Goal: Task Accomplishment & Management: Manage account settings

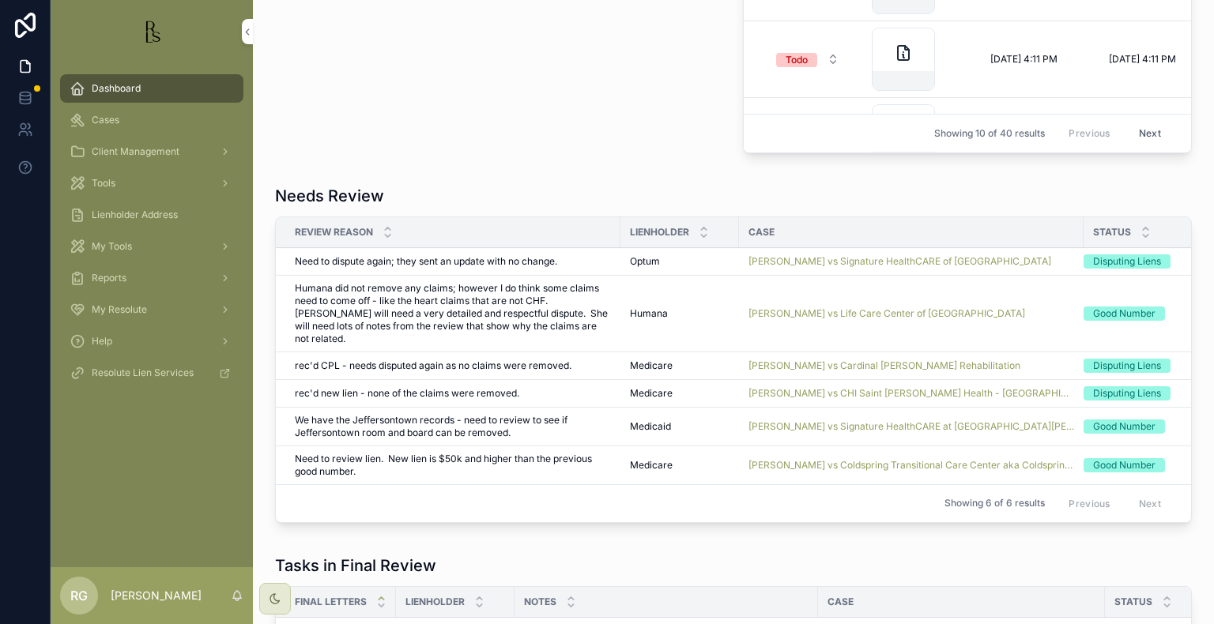
scroll to position [1027, 0]
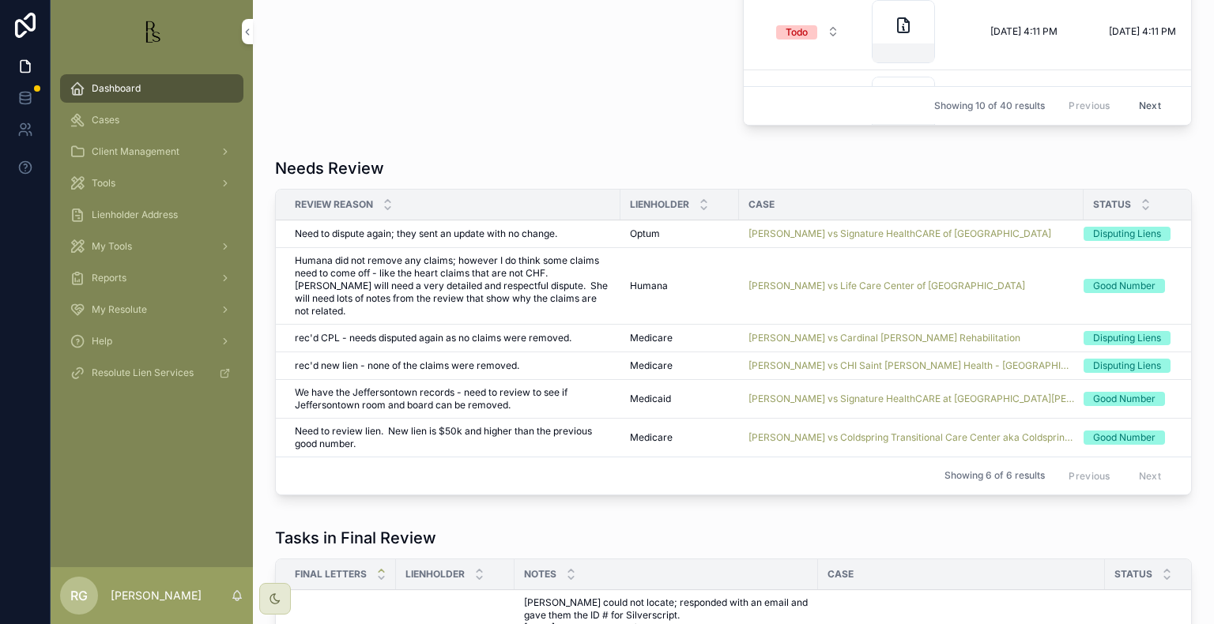
click at [123, 119] on div "Cases" at bounding box center [152, 119] width 164 height 25
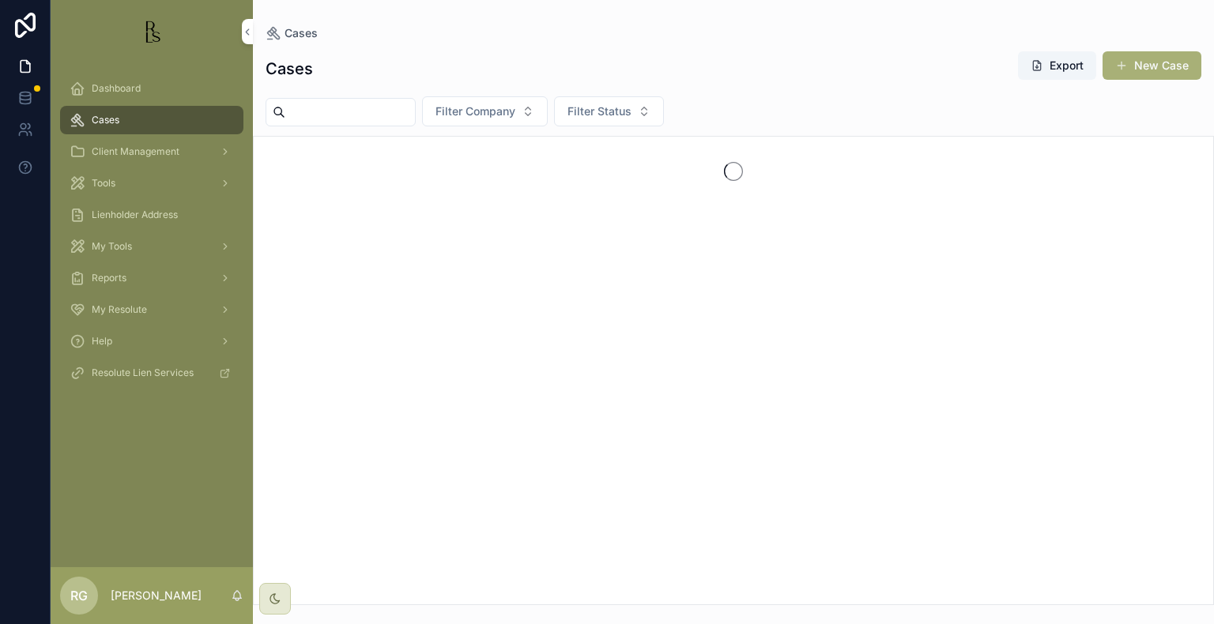
click at [336, 120] on input "scrollable content" at bounding box center [350, 112] width 130 height 22
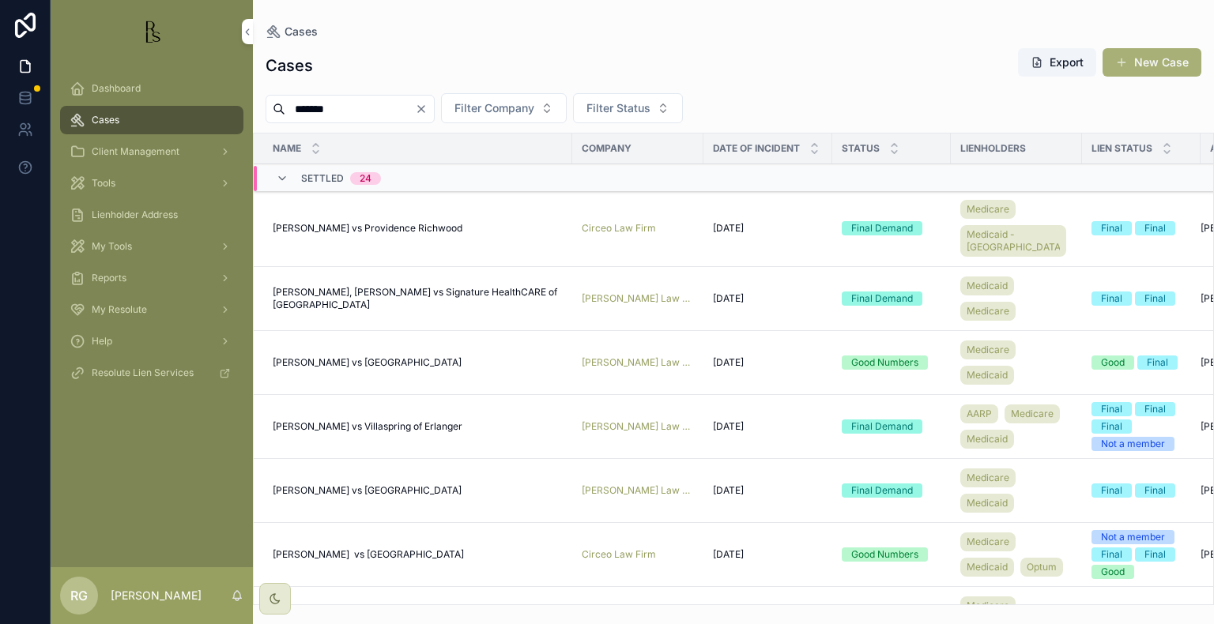
type input "*******"
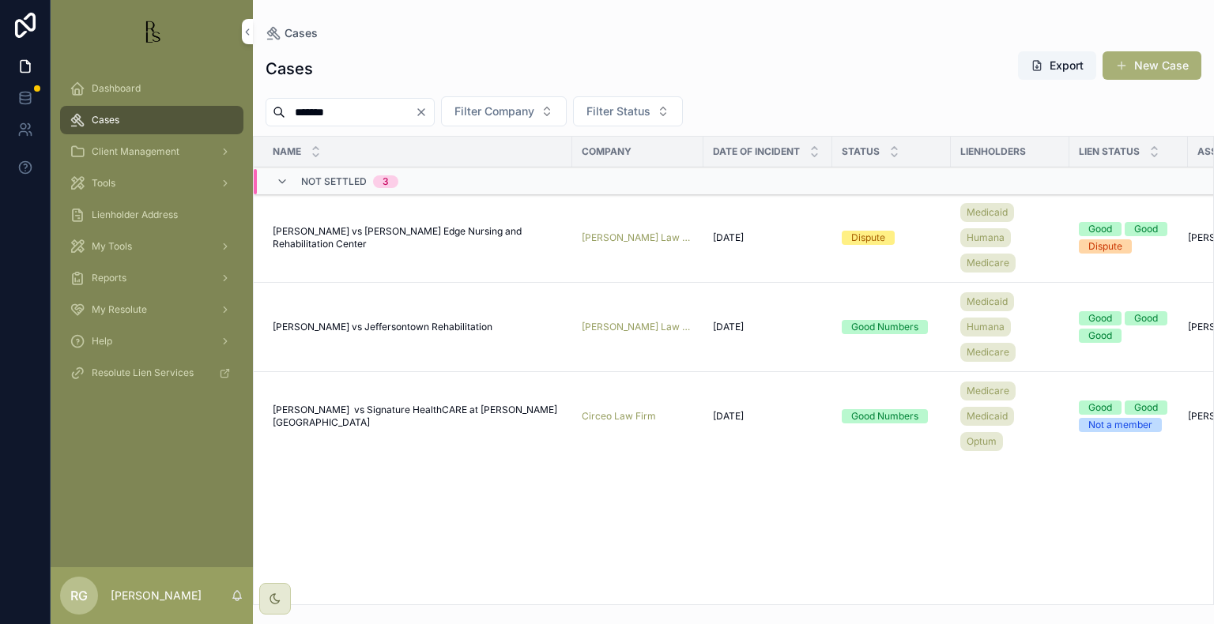
click at [498, 233] on span "[PERSON_NAME] vs [PERSON_NAME] Edge Nursing and Rehabilitation Center" at bounding box center [418, 237] width 290 height 25
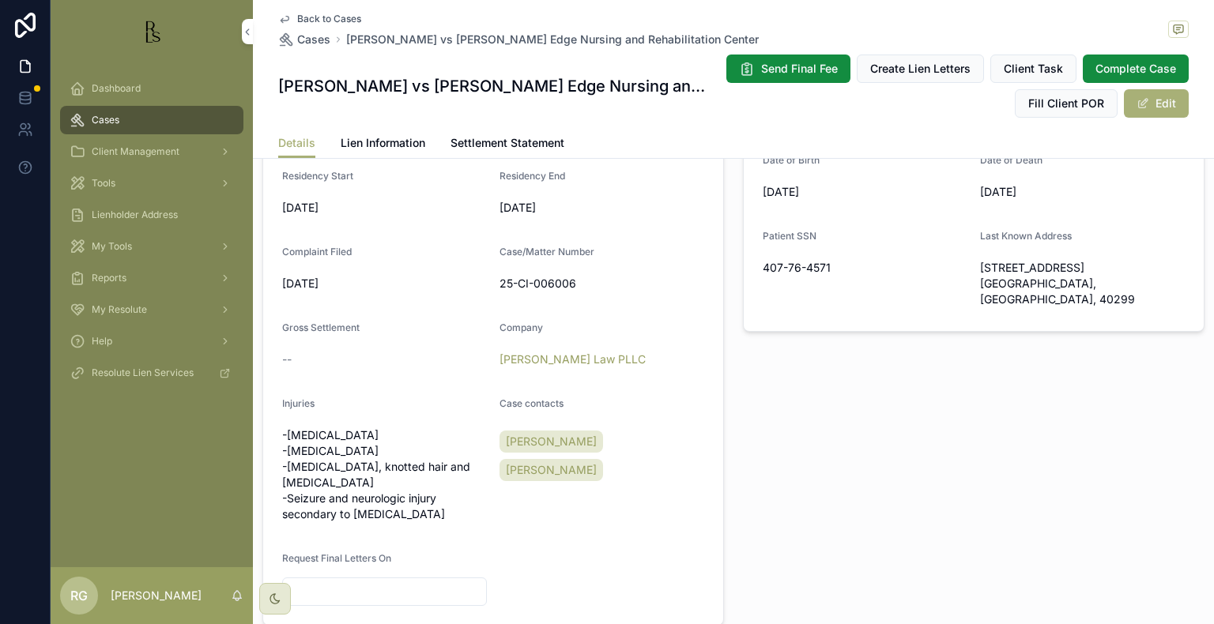
scroll to position [474, 0]
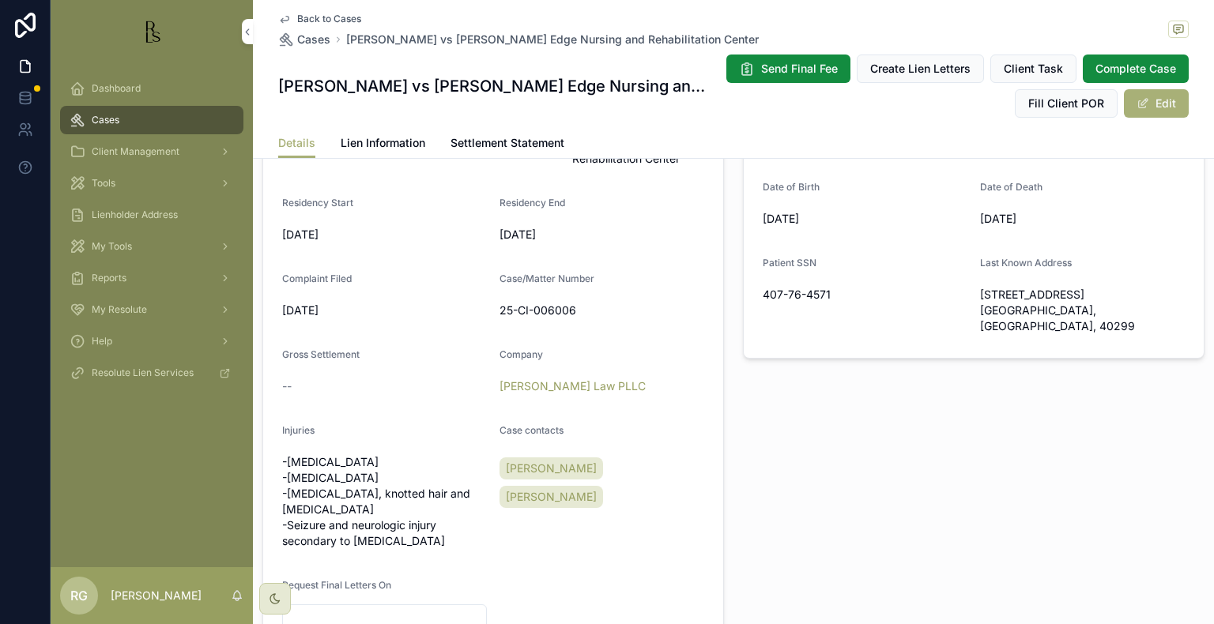
click at [373, 138] on span "Lien Information" at bounding box center [383, 143] width 85 height 16
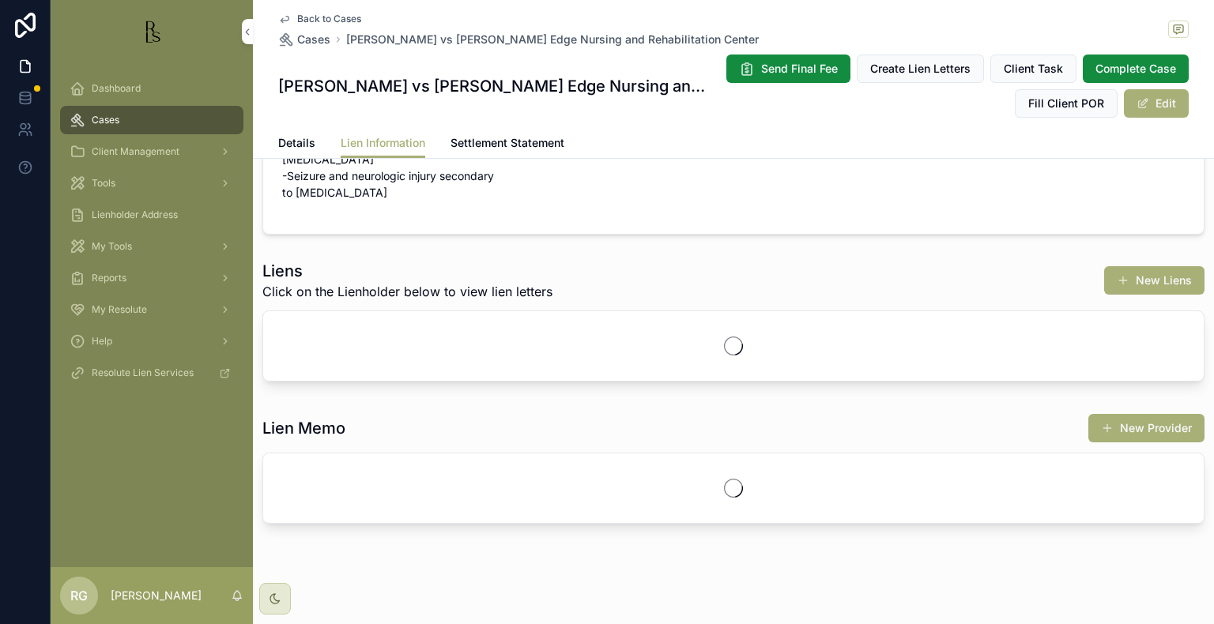
scroll to position [145, 0]
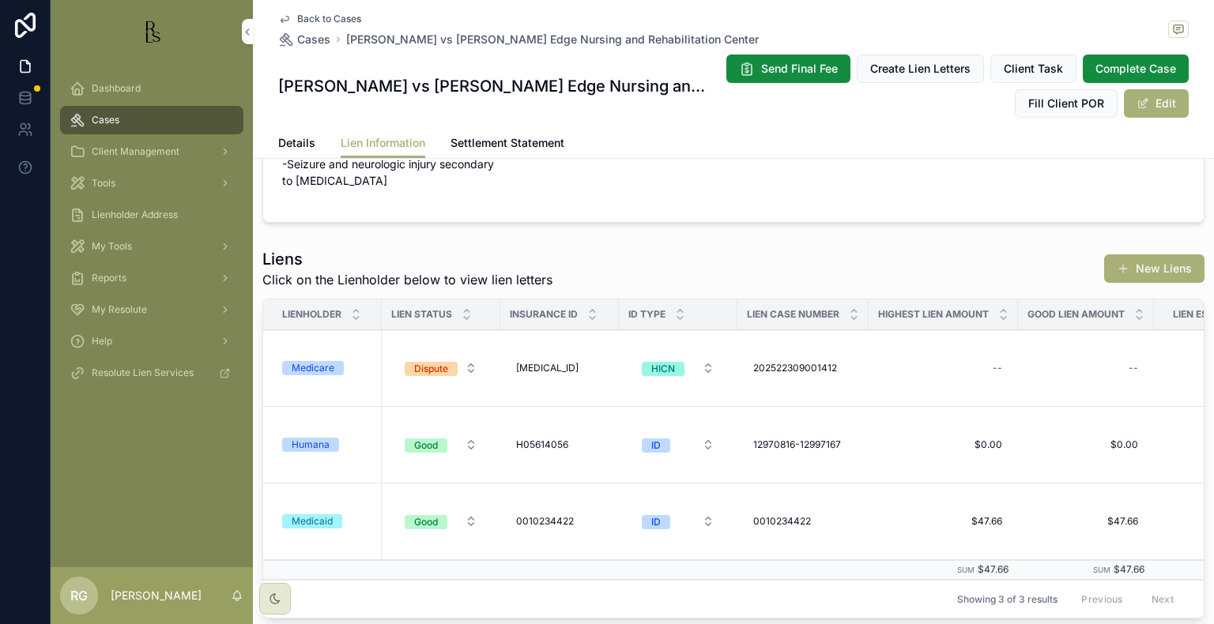
click at [568, 378] on div "[MEDICAL_ID] [MEDICAL_ID]" at bounding box center [560, 368] width 100 height 25
drag, startPoint x: 623, startPoint y: 381, endPoint x: 517, endPoint y: 381, distance: 106.7
click at [518, 381] on form "**********" at bounding box center [619, 390] width 202 height 30
click at [883, 356] on div "--" at bounding box center [943, 368] width 130 height 25
click at [833, 368] on span "202522309001412" at bounding box center [795, 368] width 84 height 13
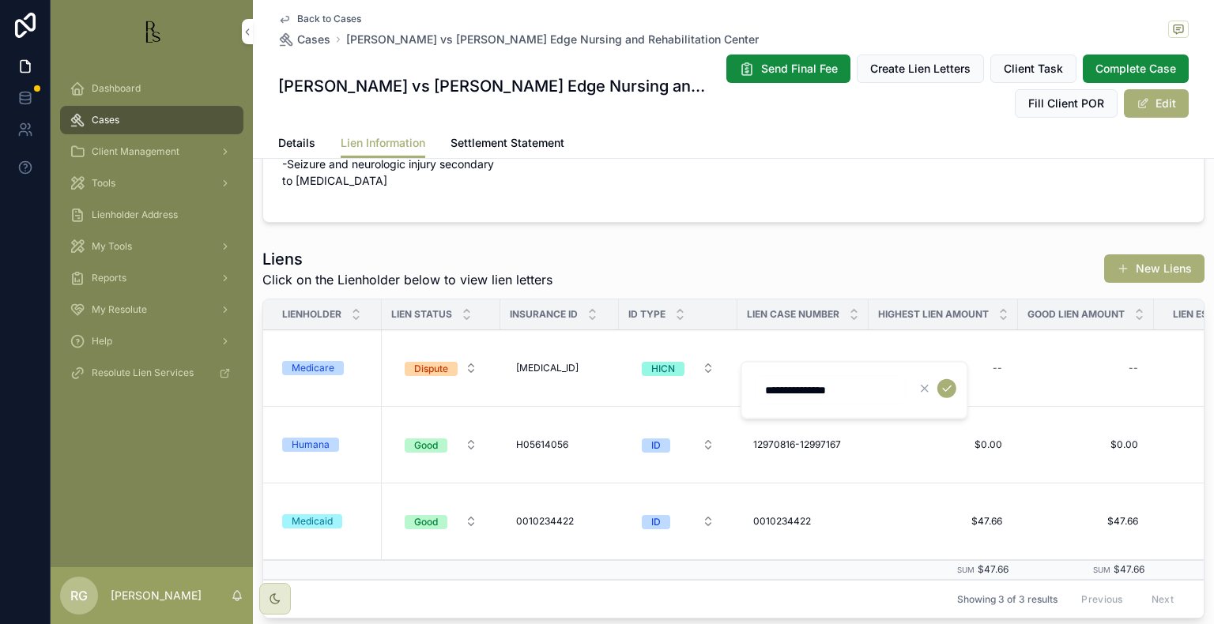
drag, startPoint x: 875, startPoint y: 392, endPoint x: 756, endPoint y: 392, distance: 119.3
click at [756, 392] on input "**********" at bounding box center [830, 390] width 150 height 22
click at [306, 145] on span "Details" at bounding box center [296, 143] width 37 height 16
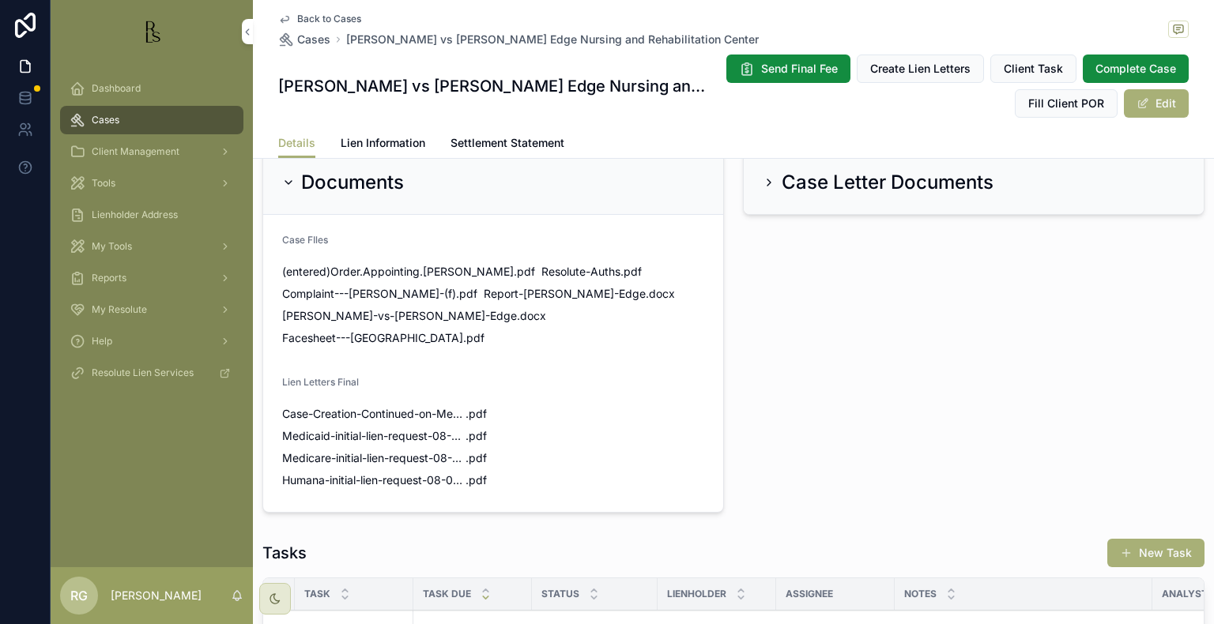
scroll to position [1027, 0]
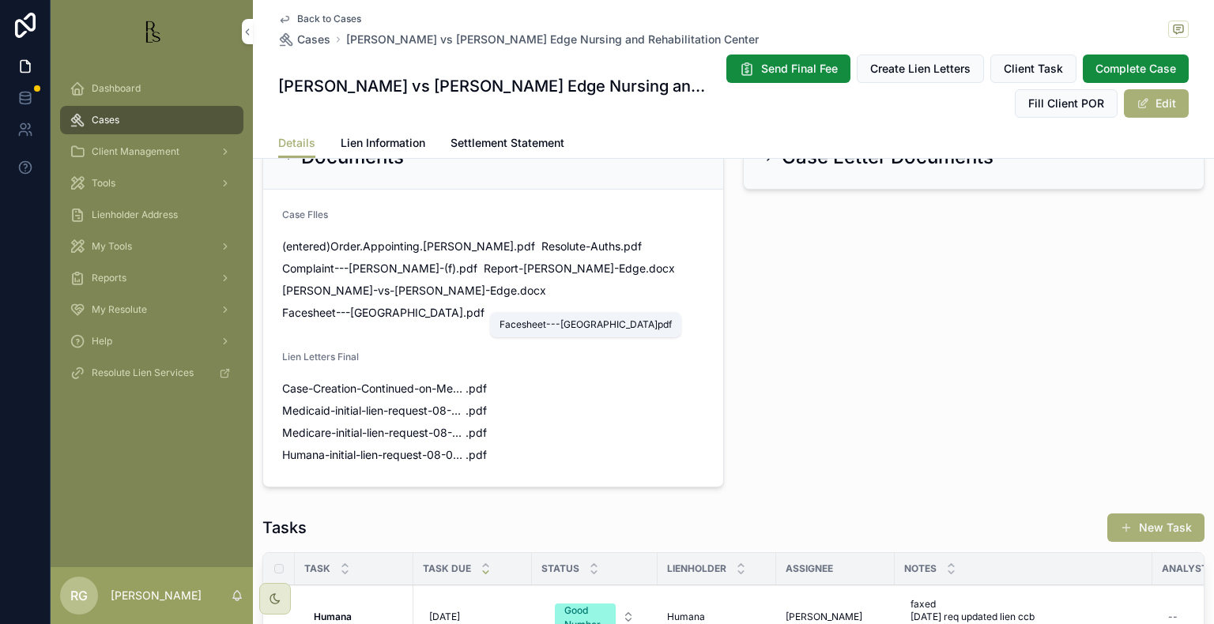
click at [463, 305] on span "Facesheet---[GEOGRAPHIC_DATA]" at bounding box center [372, 313] width 181 height 16
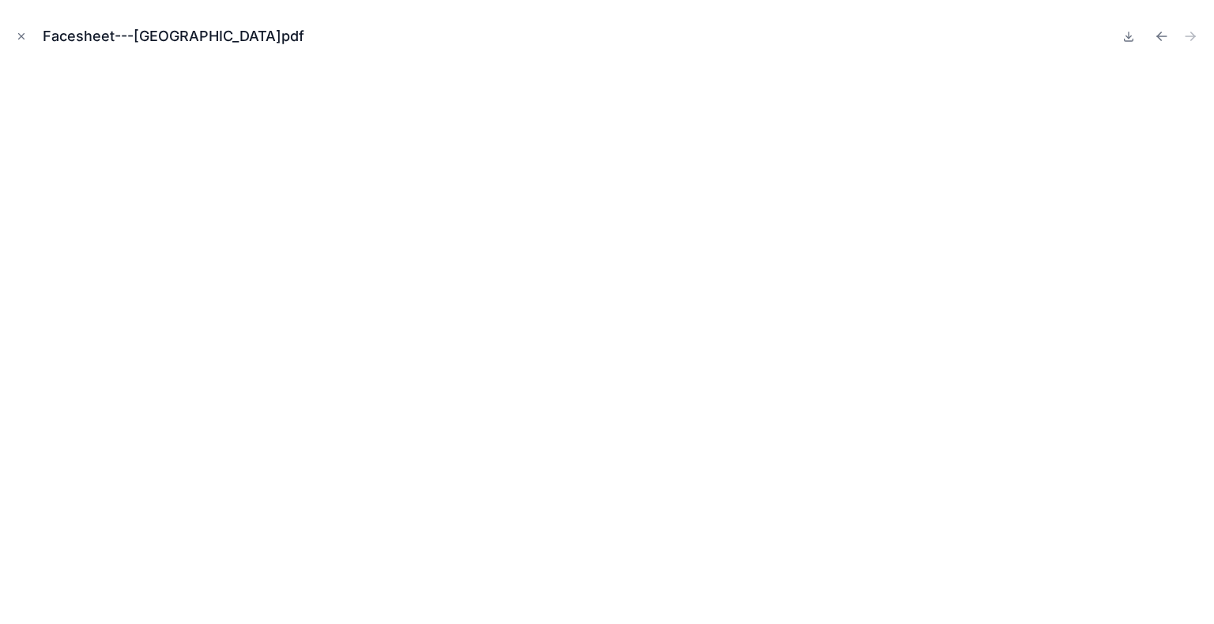
click at [28, 14] on div "Facesheet---[GEOGRAPHIC_DATA]pdf" at bounding box center [607, 36] width 1188 height 47
click at [19, 38] on icon "Close modal" at bounding box center [22, 37] width 6 height 6
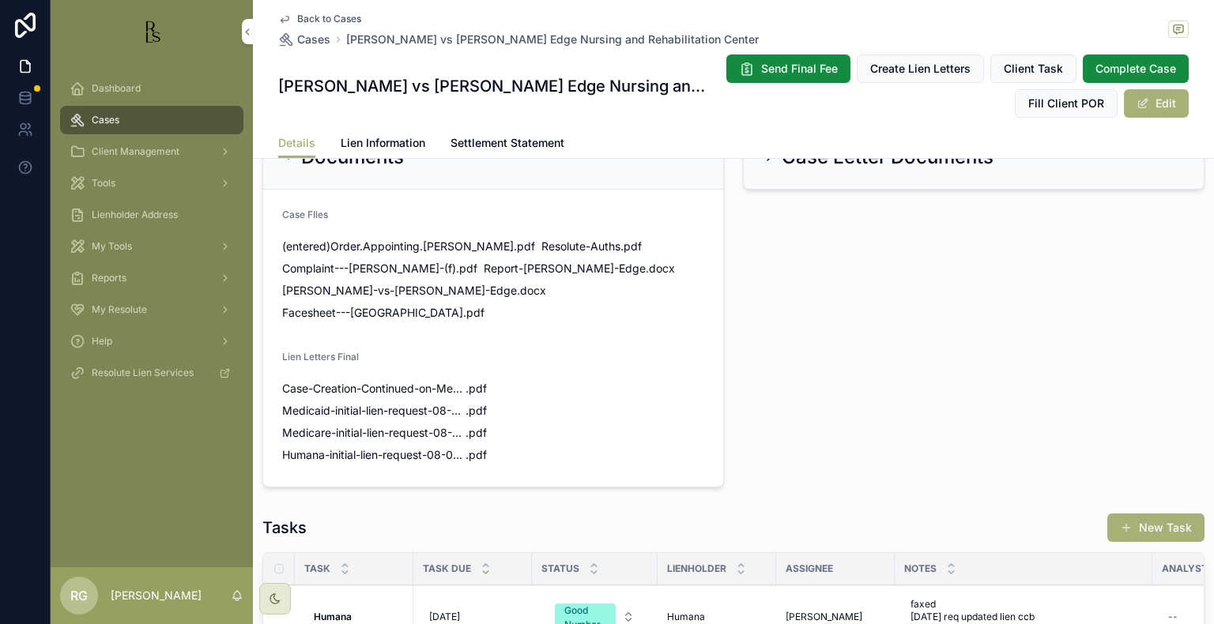
click at [160, 85] on div "Dashboard" at bounding box center [152, 88] width 164 height 25
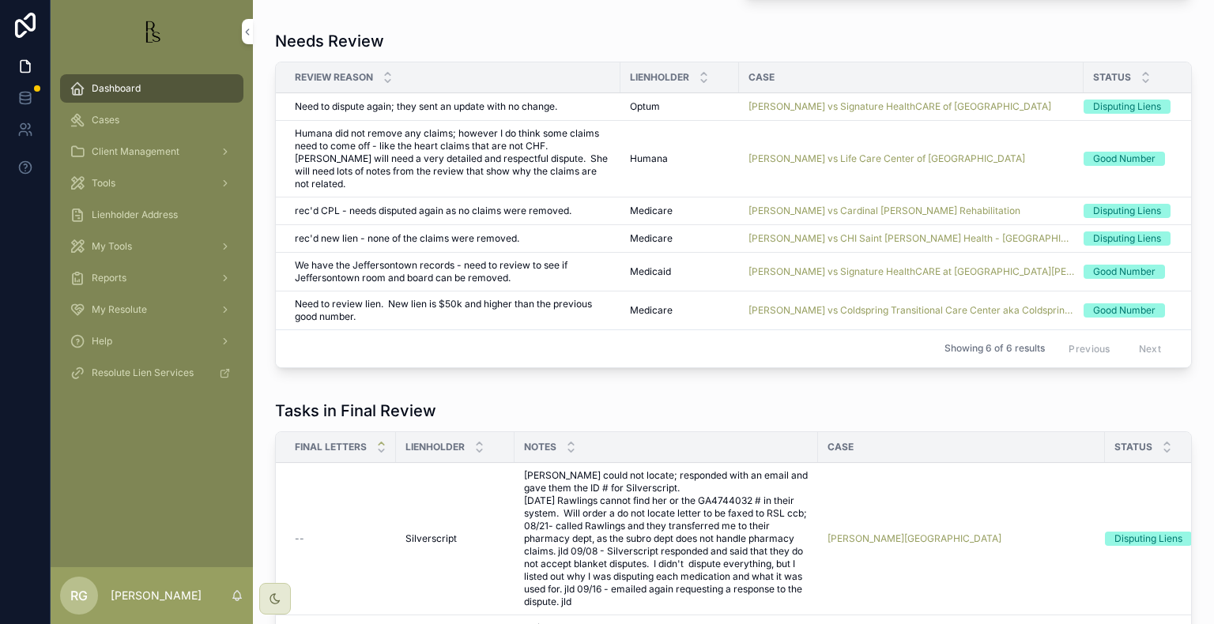
scroll to position [1106, 0]
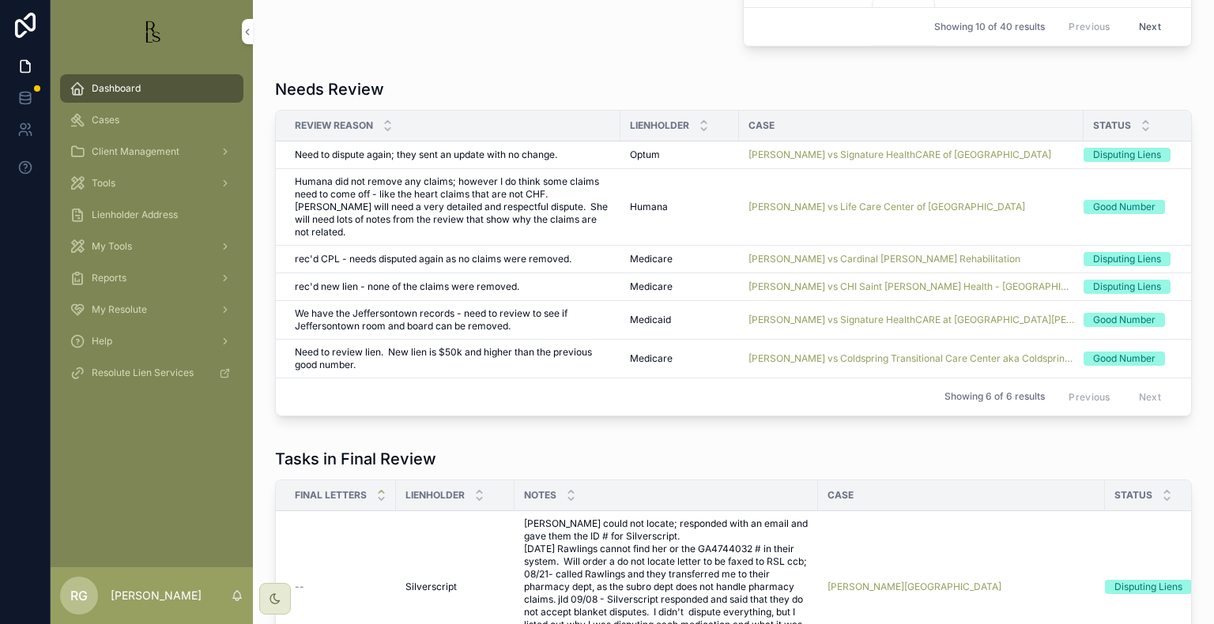
click at [777, 201] on span "[PERSON_NAME] vs Life Care Center of [GEOGRAPHIC_DATA]" at bounding box center [886, 207] width 277 height 13
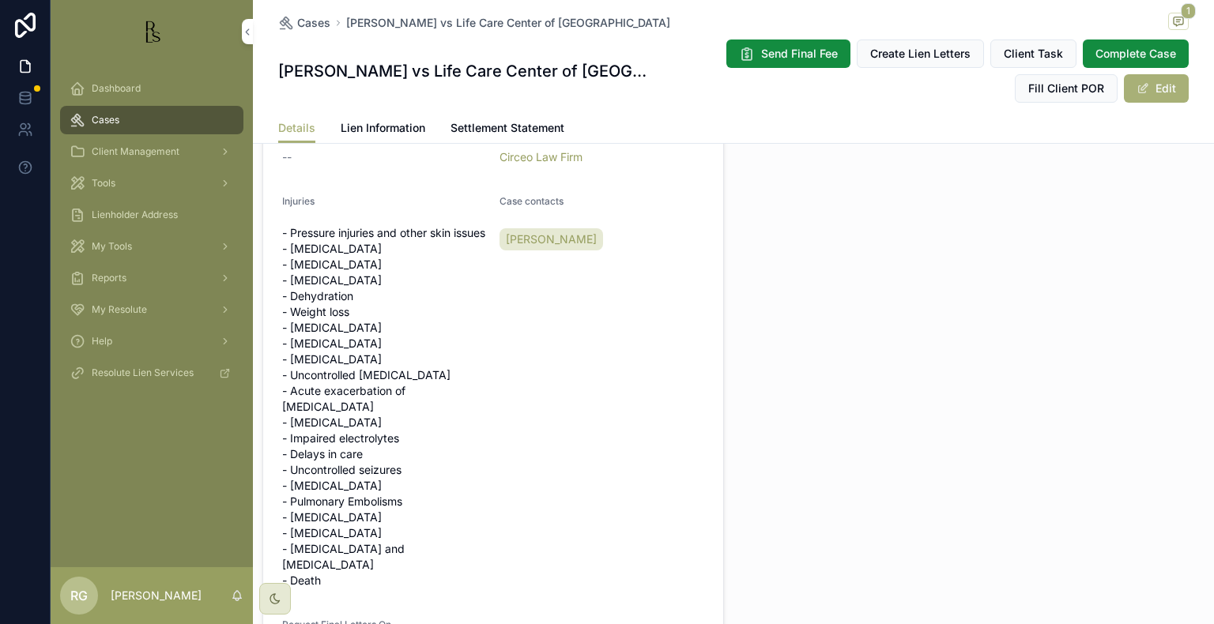
scroll to position [790, 0]
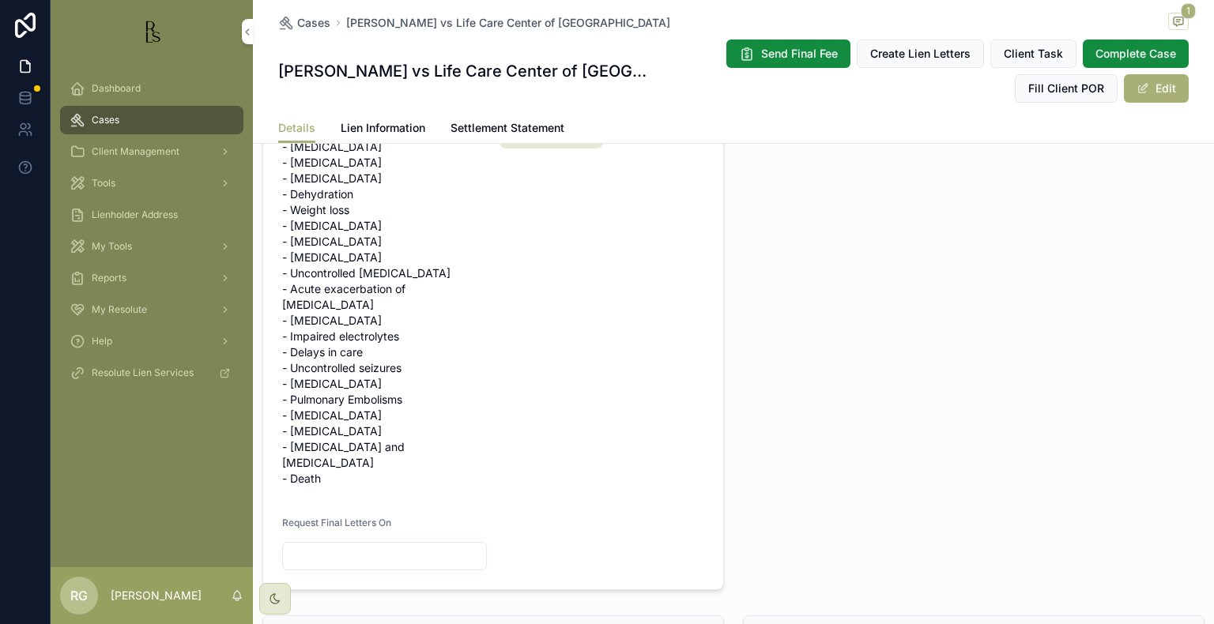
click at [148, 93] on div "Dashboard" at bounding box center [152, 88] width 164 height 25
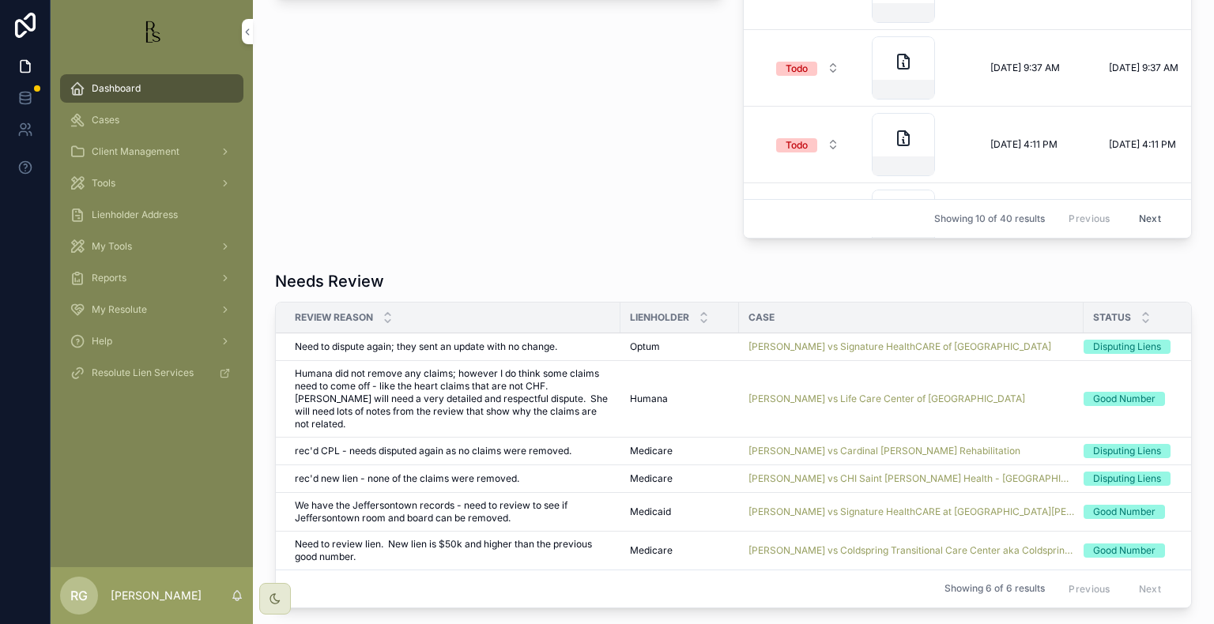
scroll to position [1027, 0]
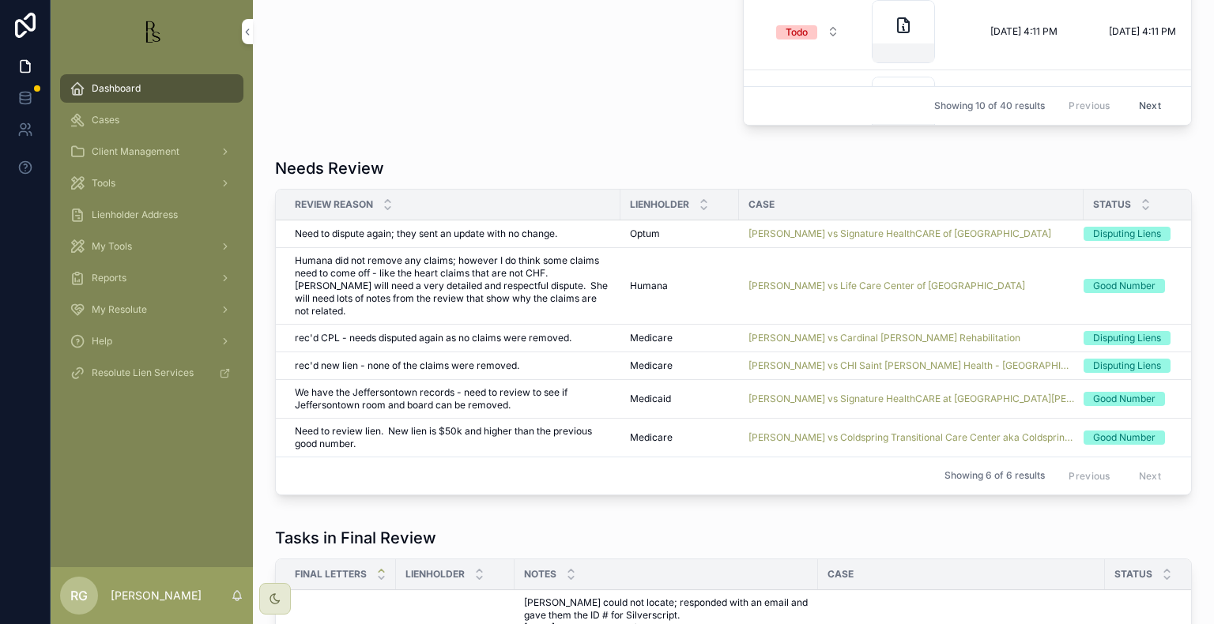
click at [774, 280] on span "[PERSON_NAME] vs Life Care Center of [GEOGRAPHIC_DATA]" at bounding box center [886, 286] width 277 height 13
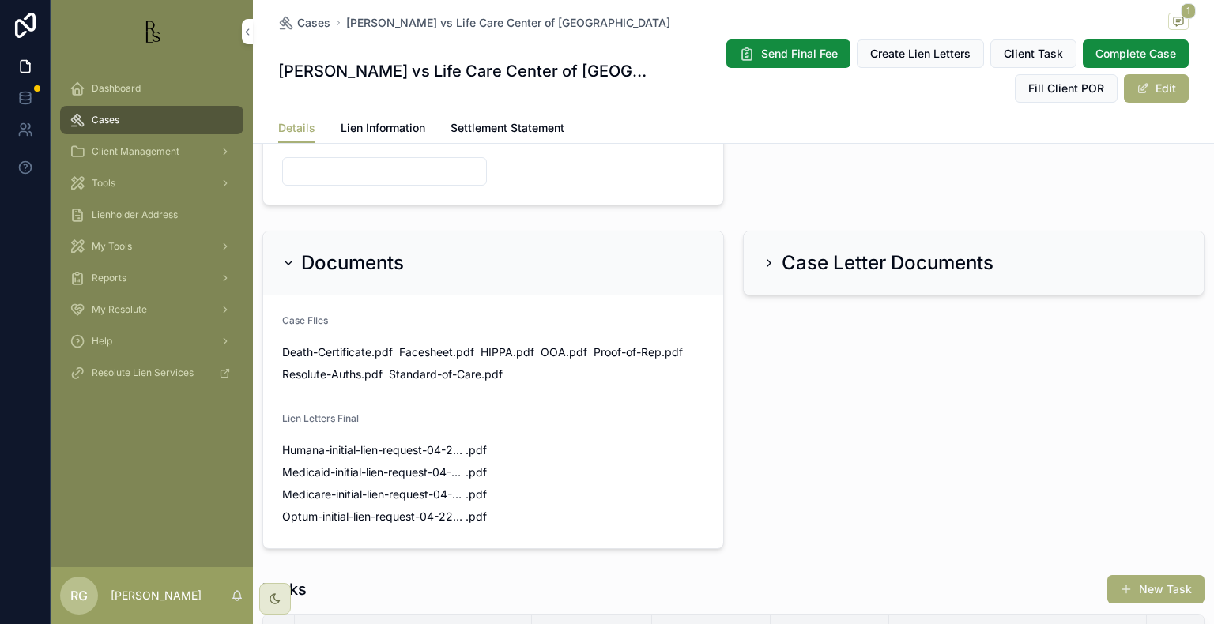
scroll to position [1185, 0]
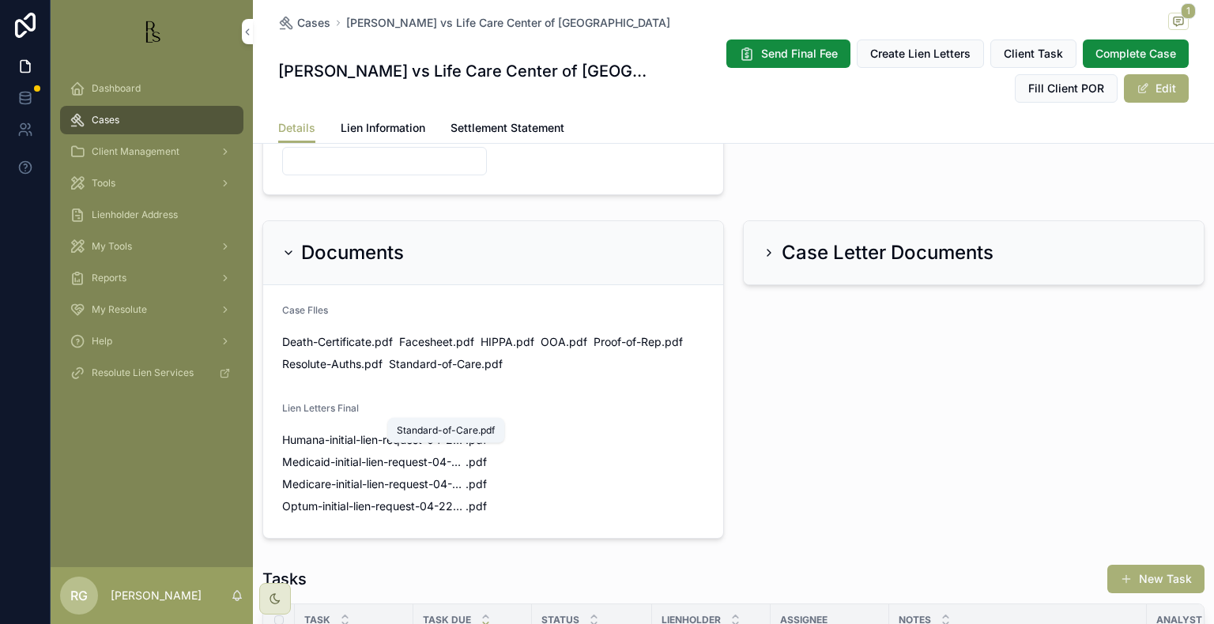
click at [420, 372] on span "Standard-of-Care" at bounding box center [435, 364] width 92 height 16
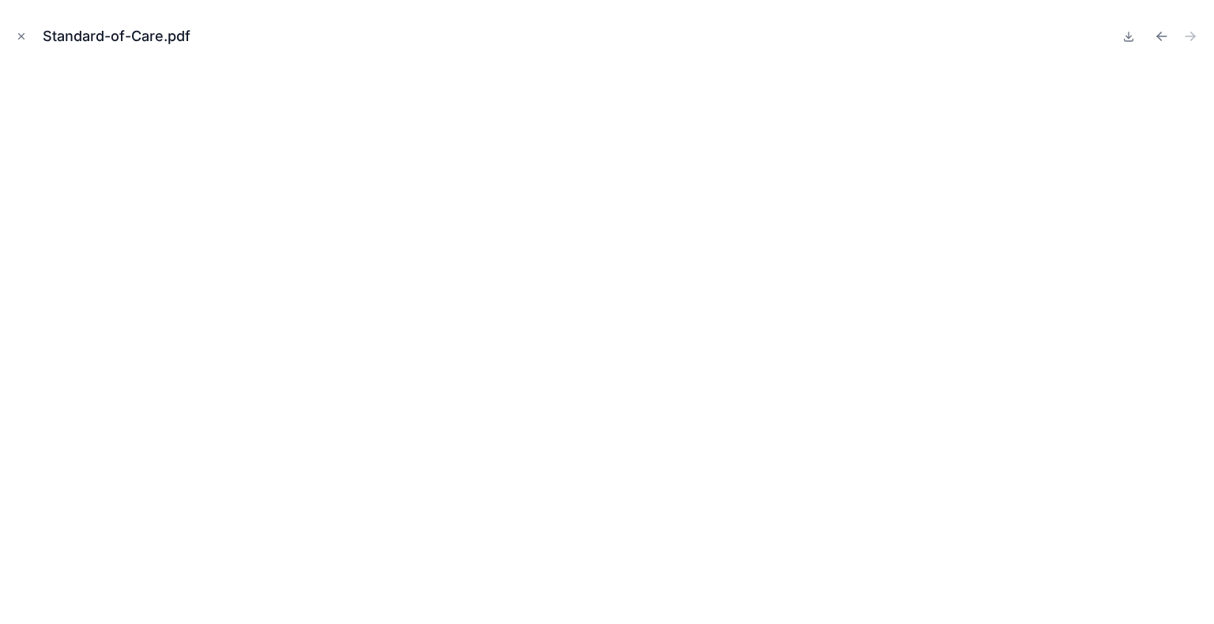
click at [24, 34] on icon "Close modal" at bounding box center [21, 36] width 11 height 11
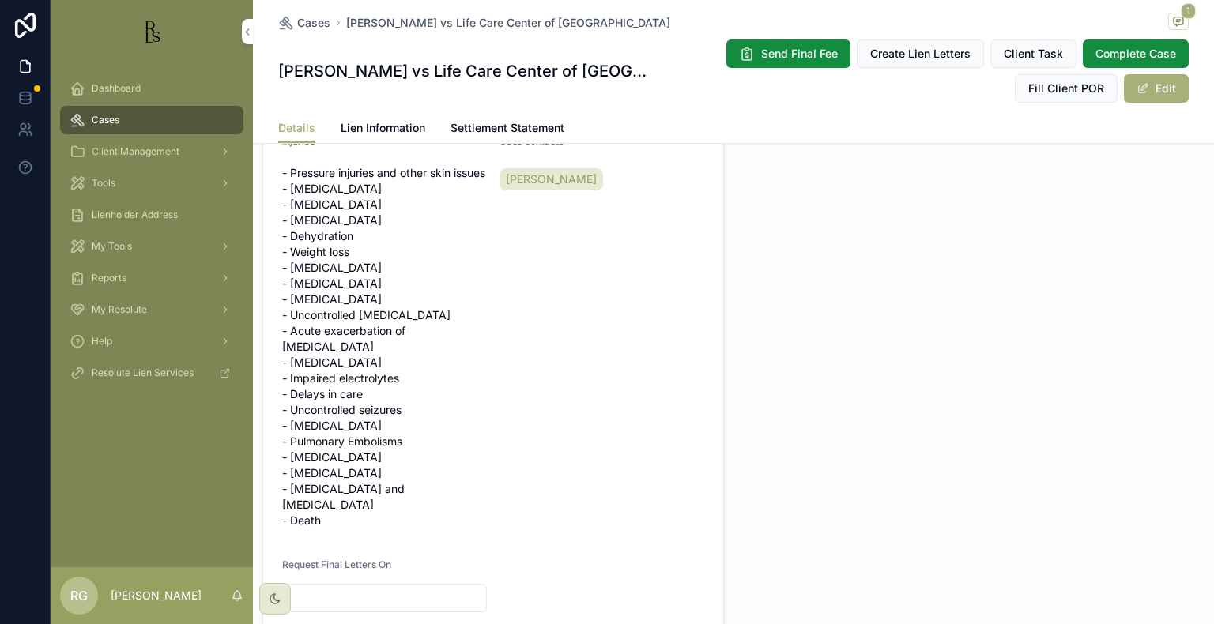
scroll to position [711, 0]
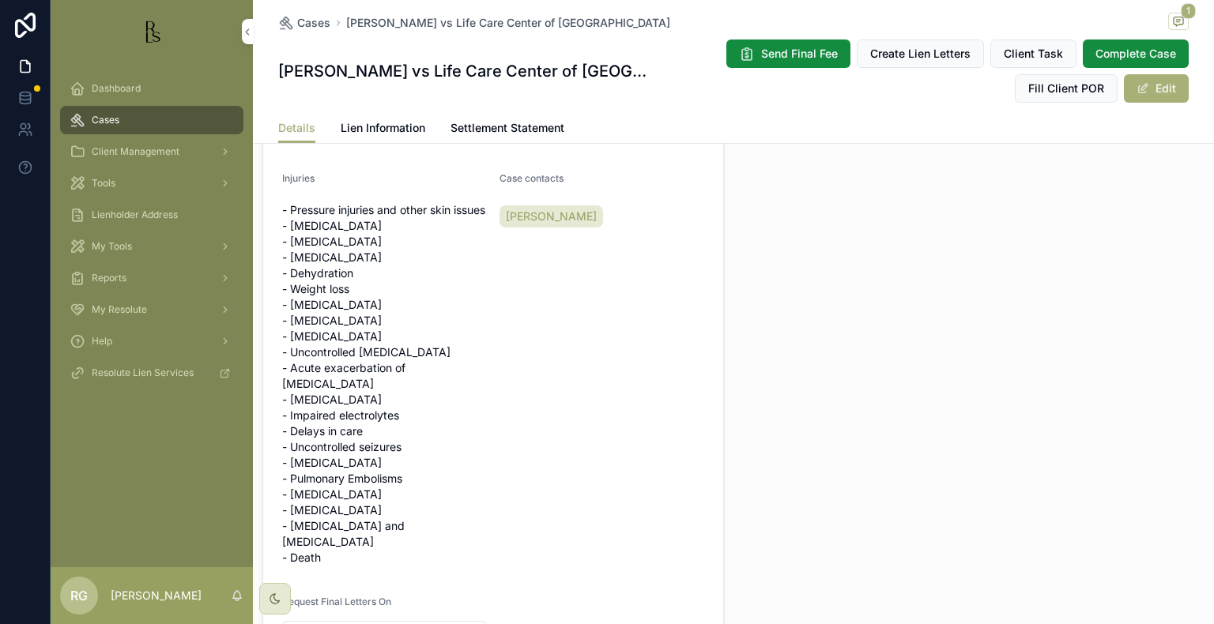
drag, startPoint x: 122, startPoint y: 87, endPoint x: 245, endPoint y: 124, distance: 128.7
click at [122, 87] on span "Dashboard" at bounding box center [116, 88] width 49 height 13
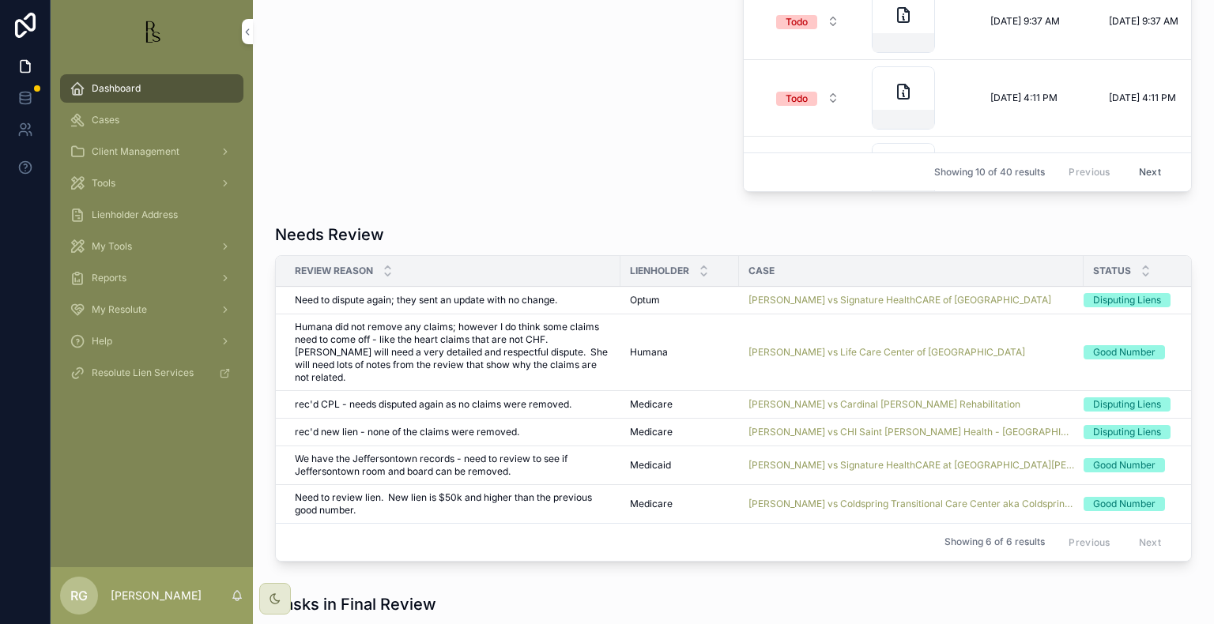
scroll to position [1027, 0]
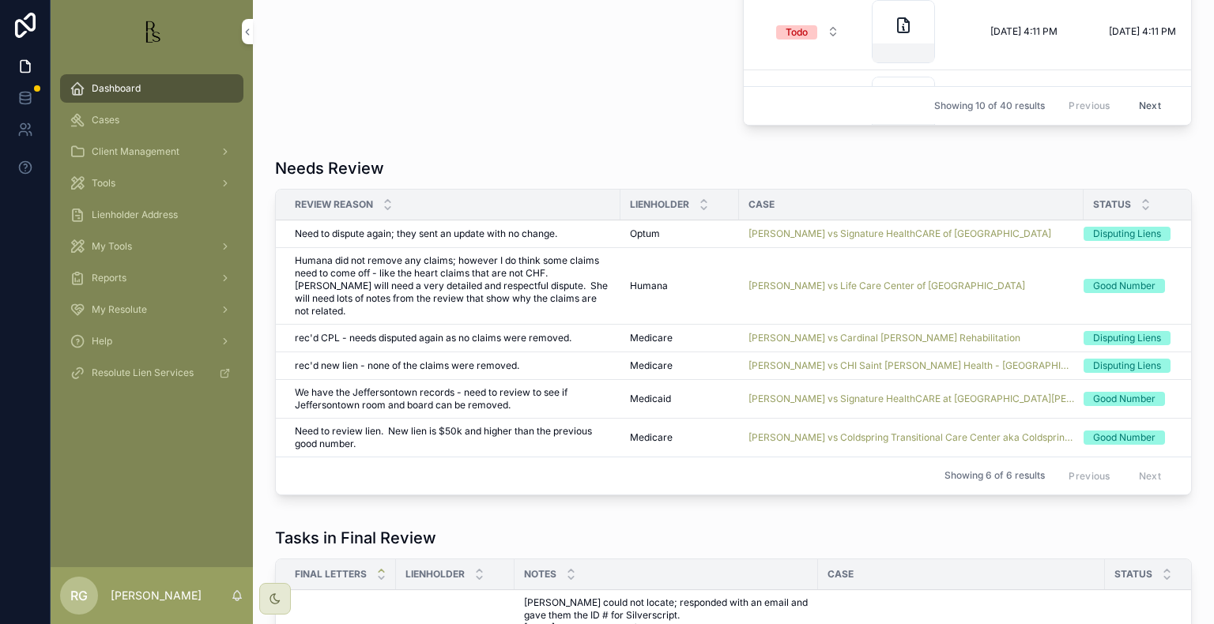
click at [771, 234] on span "[PERSON_NAME] vs Signature HealthCARE of [GEOGRAPHIC_DATA]" at bounding box center [899, 234] width 303 height 13
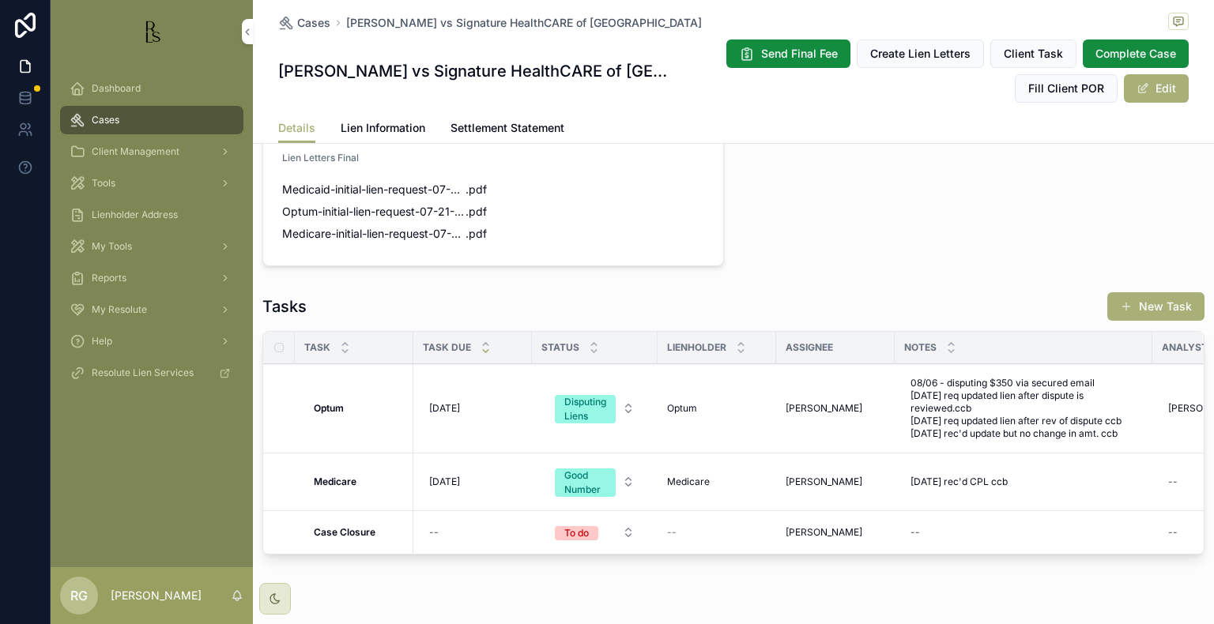
scroll to position [1264, 0]
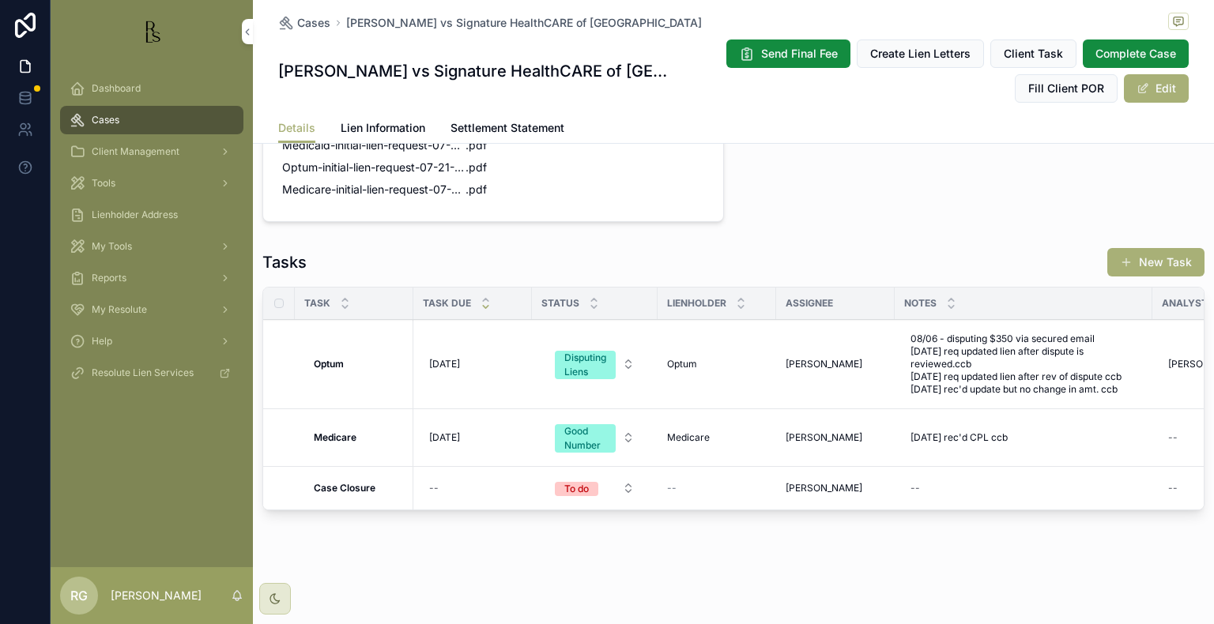
click at [972, 378] on span "08/06 - disputing $350 via secured email [DATE] req updated lien after dispute …" at bounding box center [1023, 364] width 226 height 63
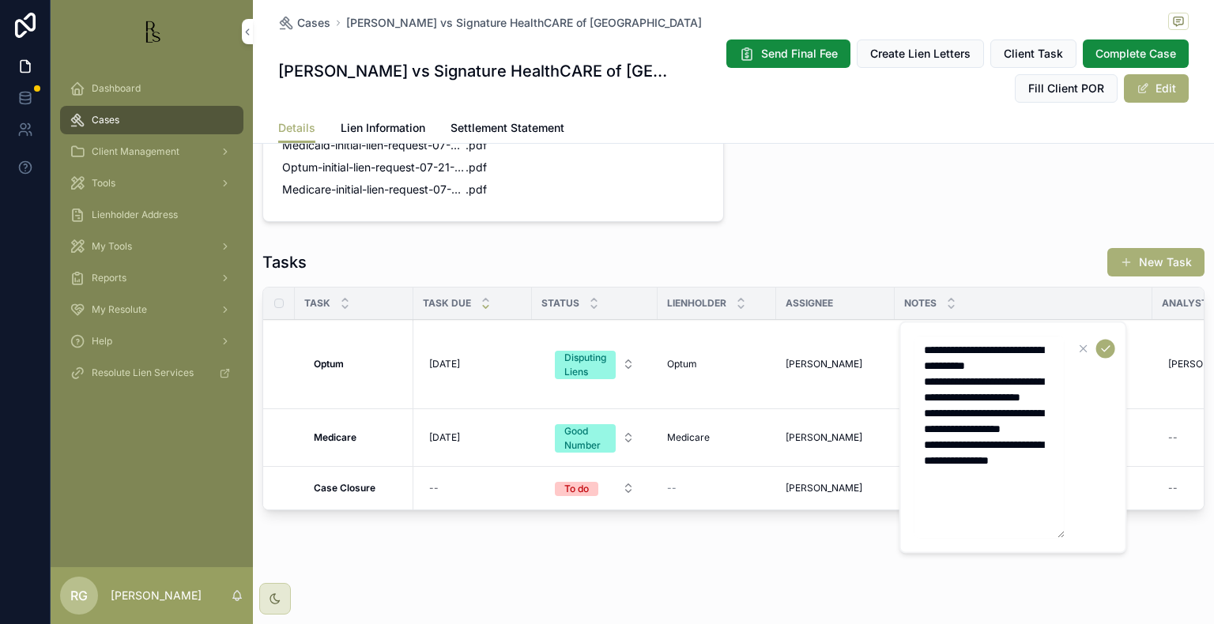
click at [1052, 480] on textarea "**********" at bounding box center [989, 437] width 150 height 202
type textarea "**********"
click at [1107, 345] on icon "scrollable content" at bounding box center [1105, 348] width 13 height 13
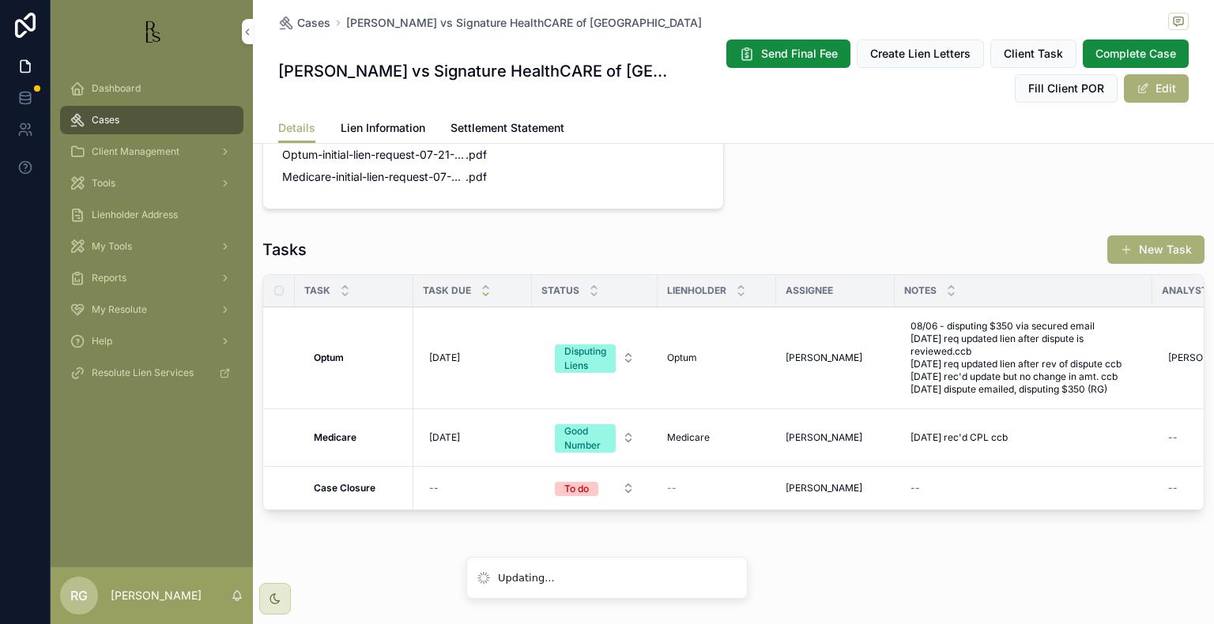
click at [373, 137] on link "Lien Information" at bounding box center [383, 130] width 85 height 32
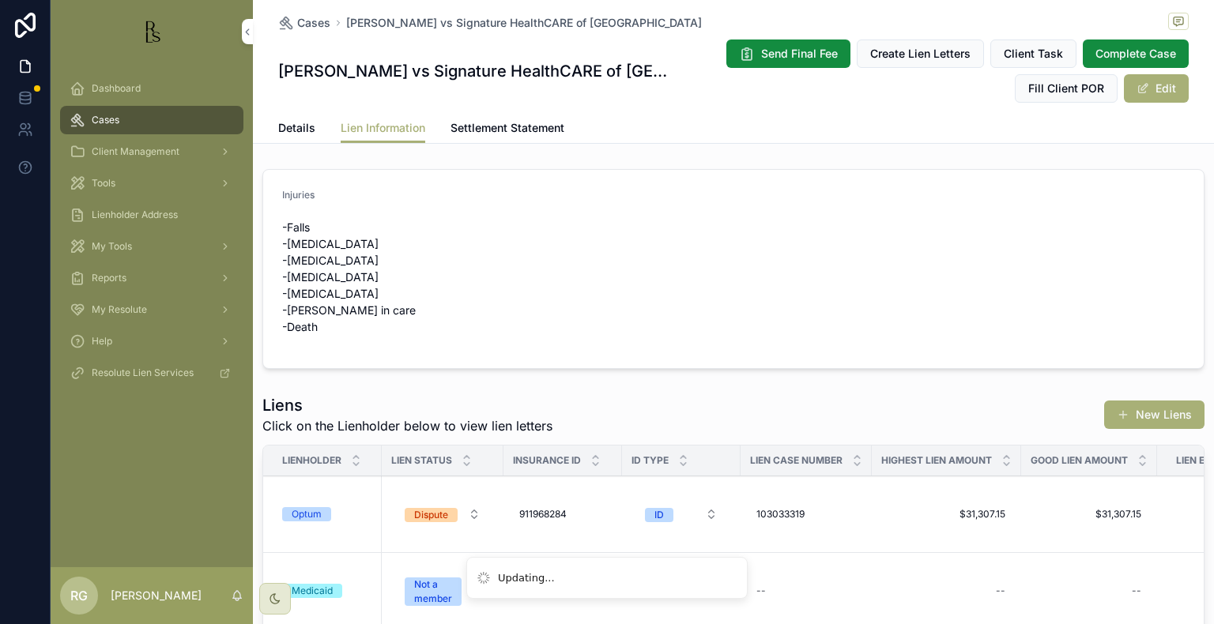
click at [289, 131] on span "Details" at bounding box center [296, 128] width 37 height 16
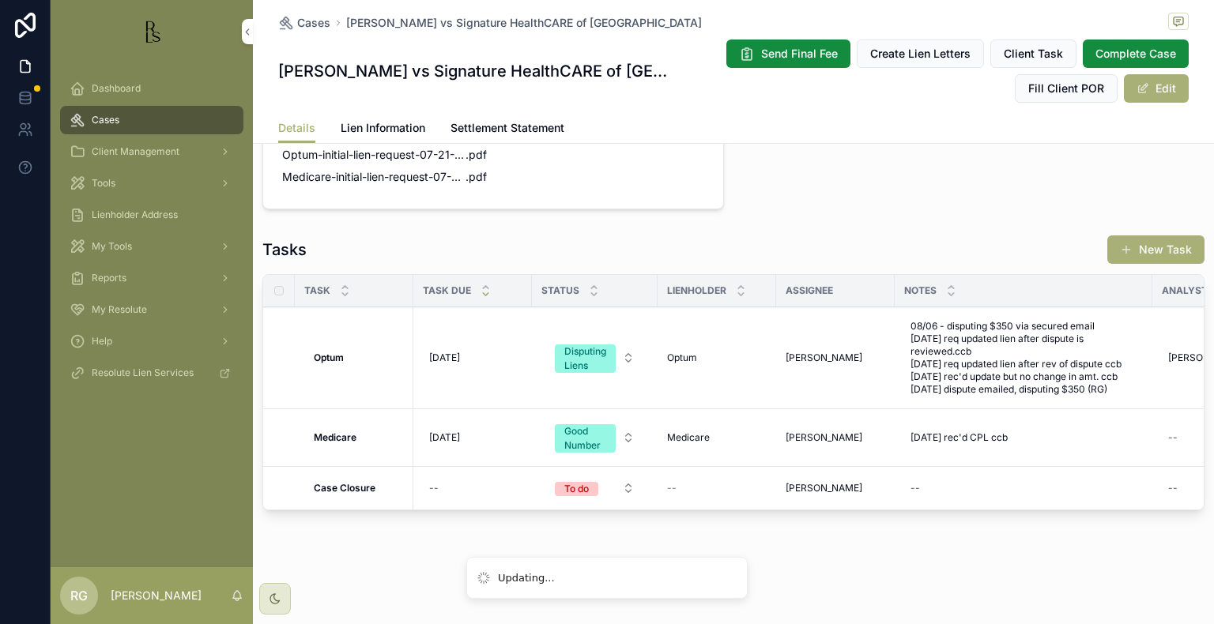
scroll to position [1264, 0]
click at [460, 364] on span "[DATE]" at bounding box center [444, 358] width 31 height 13
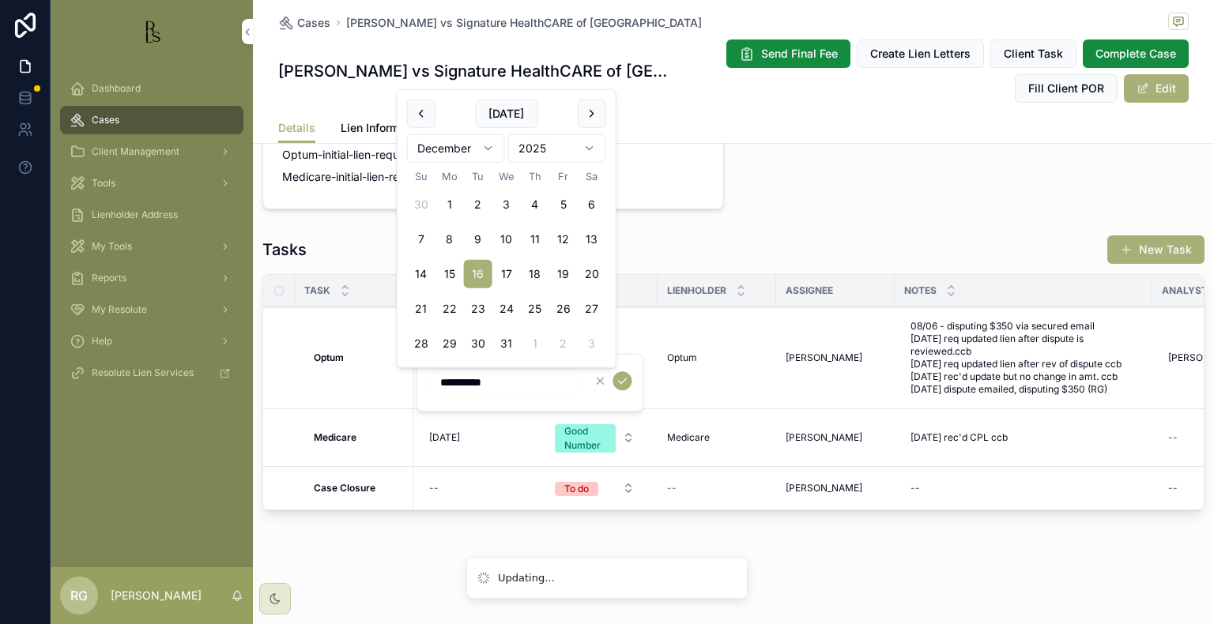
click at [438, 145] on html "Updating... Dashboard Cases Client Management Tools Lienholder Address My Tools…" at bounding box center [607, 312] width 1214 height 624
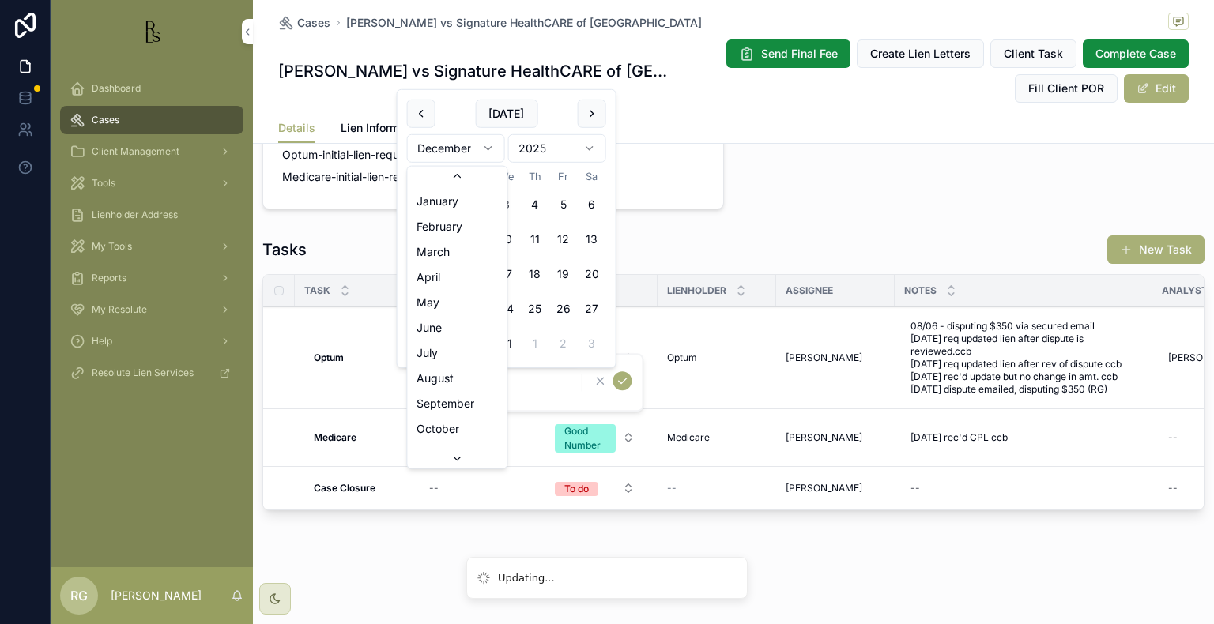
scroll to position [42, 0]
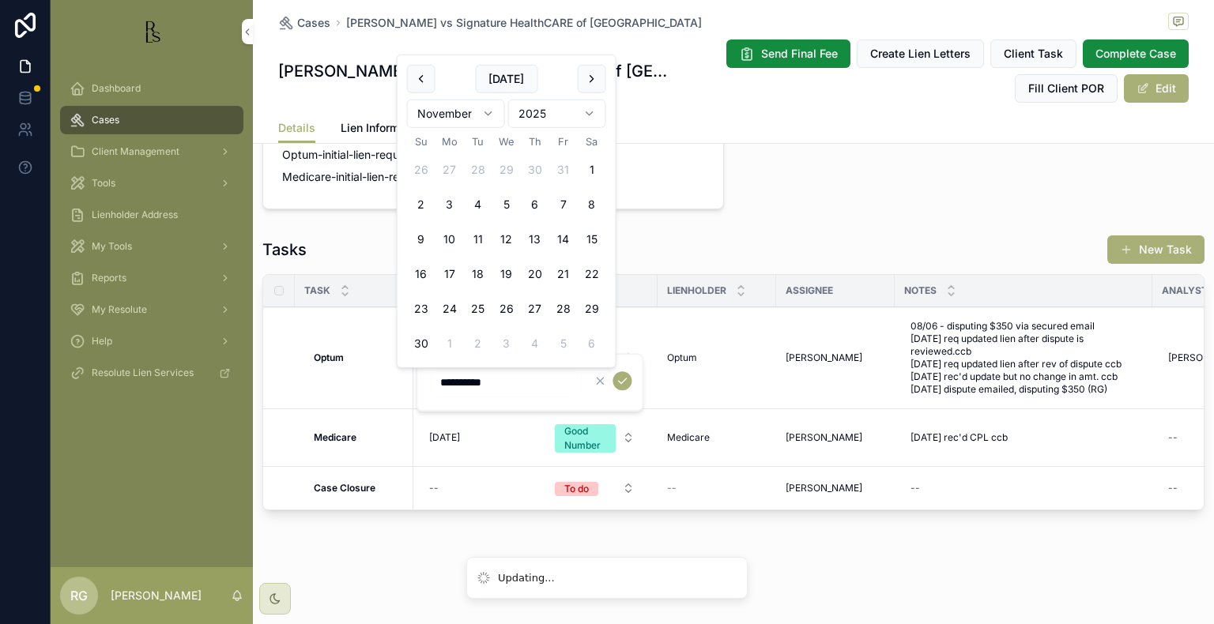
click at [451, 208] on button "3" at bounding box center [449, 204] width 28 height 28
type input "*********"
click at [620, 381] on icon "scrollable content" at bounding box center [622, 381] width 13 height 13
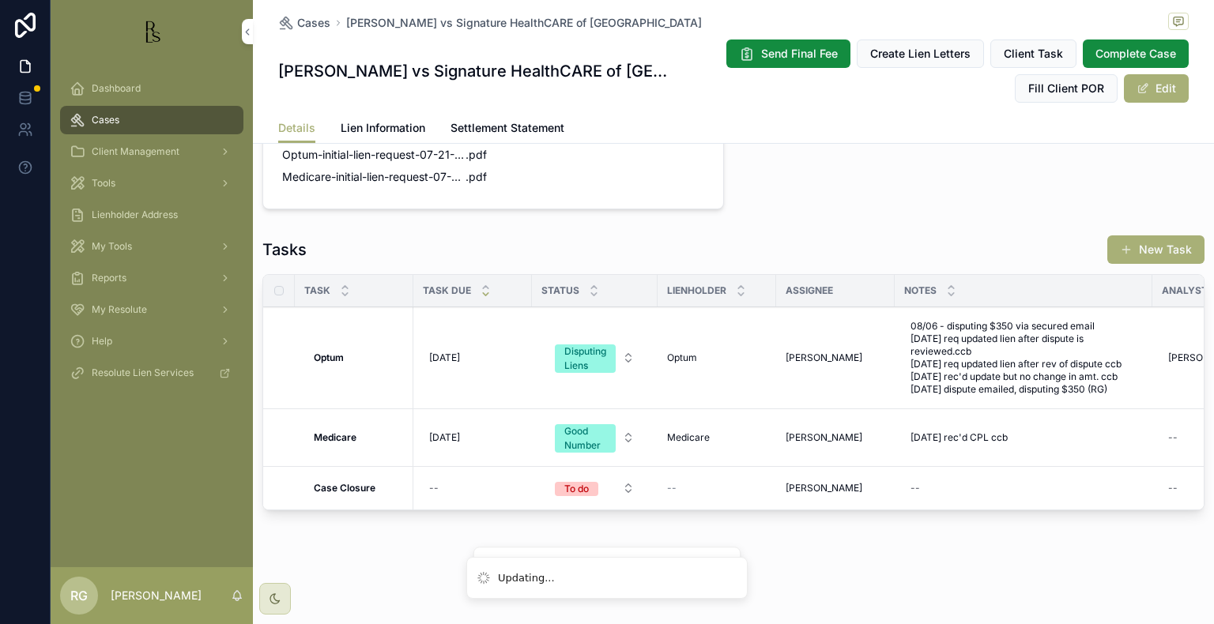
click at [373, 126] on span "Lien Information" at bounding box center [383, 128] width 85 height 16
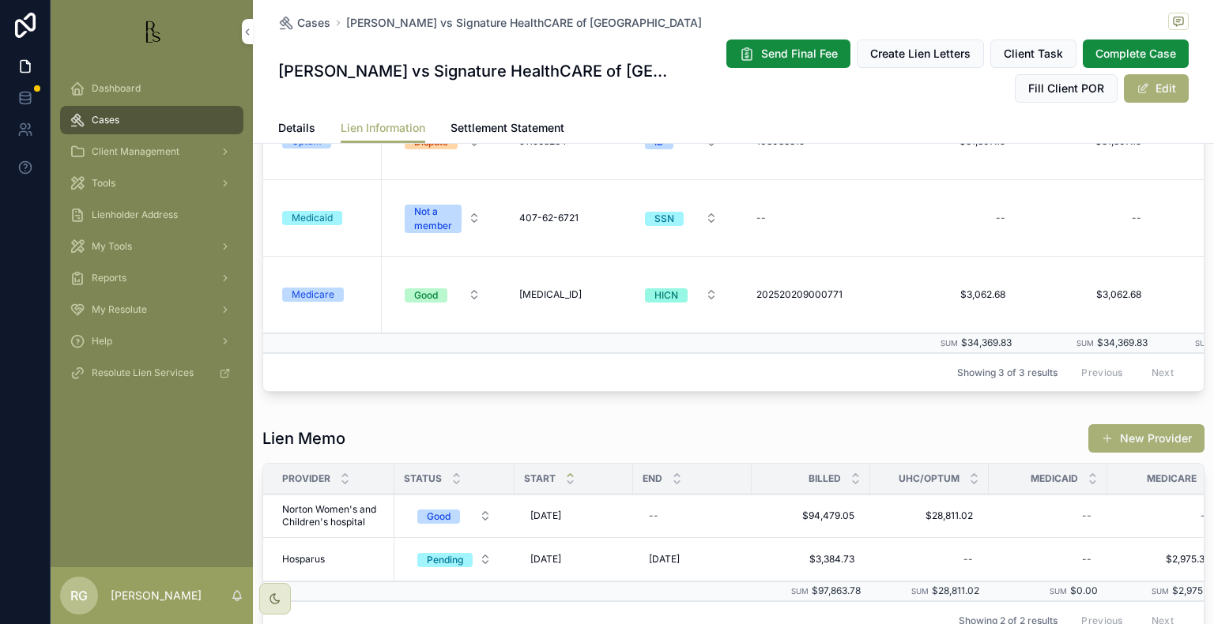
scroll to position [237, 0]
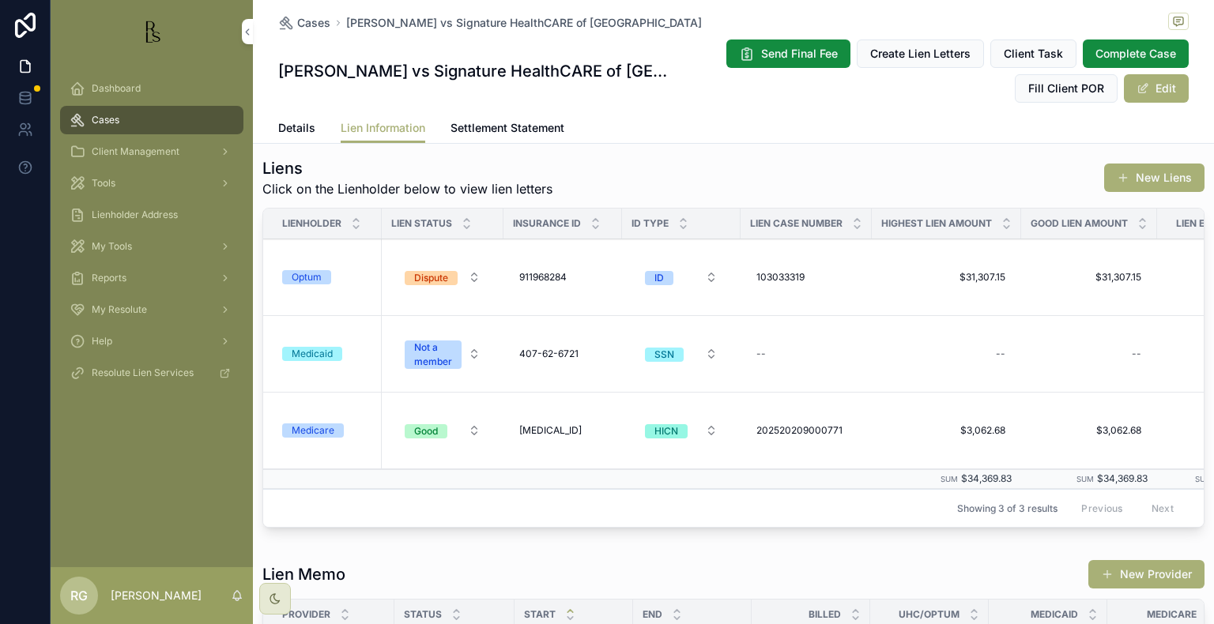
click at [322, 284] on span "Optum" at bounding box center [306, 277] width 49 height 14
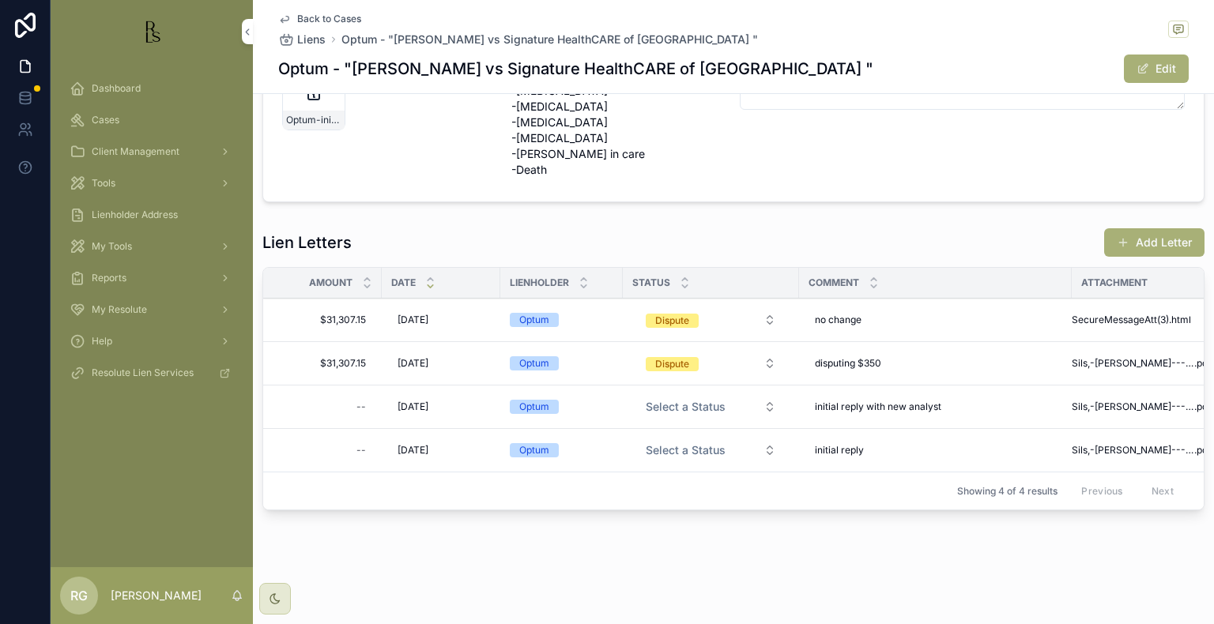
scroll to position [345, 0]
click at [878, 310] on div "no change no change" at bounding box center [935, 319] width 254 height 25
click at [902, 343] on textarea "*********" at bounding box center [892, 341] width 150 height 47
type textarea "**********"
click at [1008, 327] on icon "scrollable content" at bounding box center [1008, 330] width 13 height 13
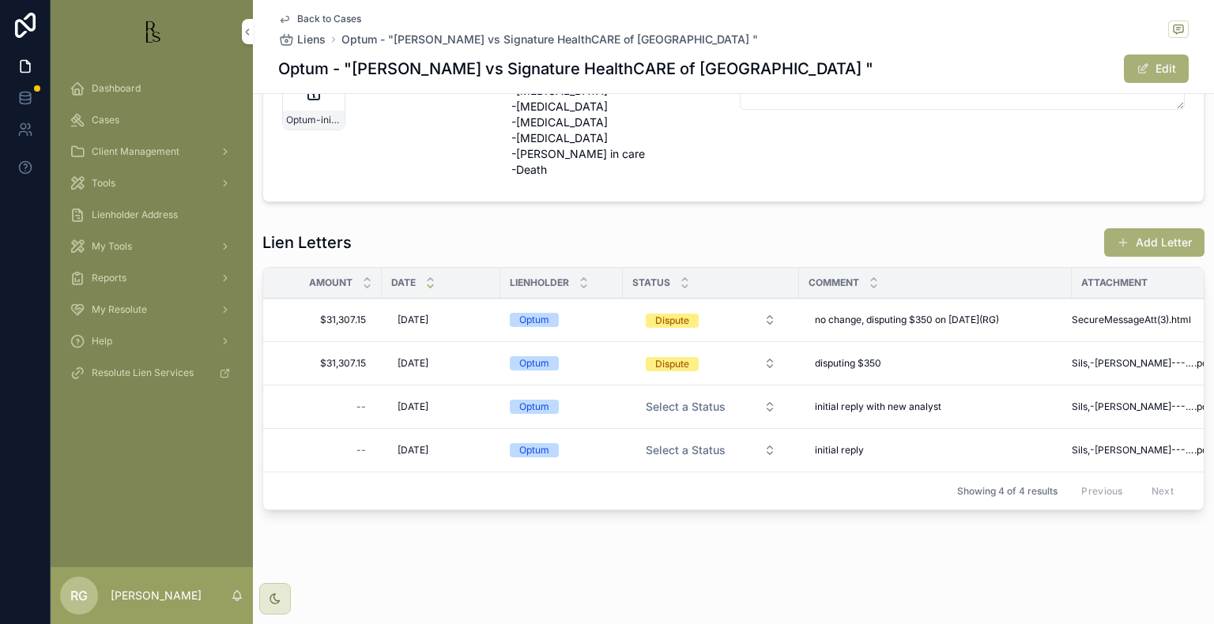
click at [132, 80] on div "Dashboard" at bounding box center [152, 88] width 164 height 25
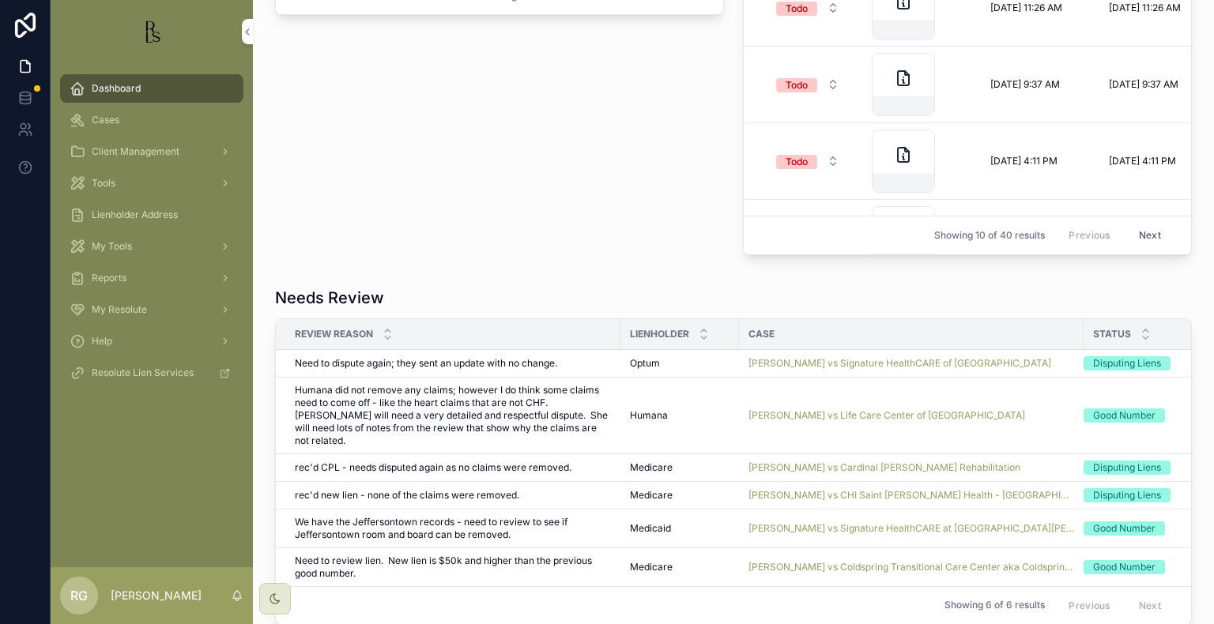
scroll to position [1056, 0]
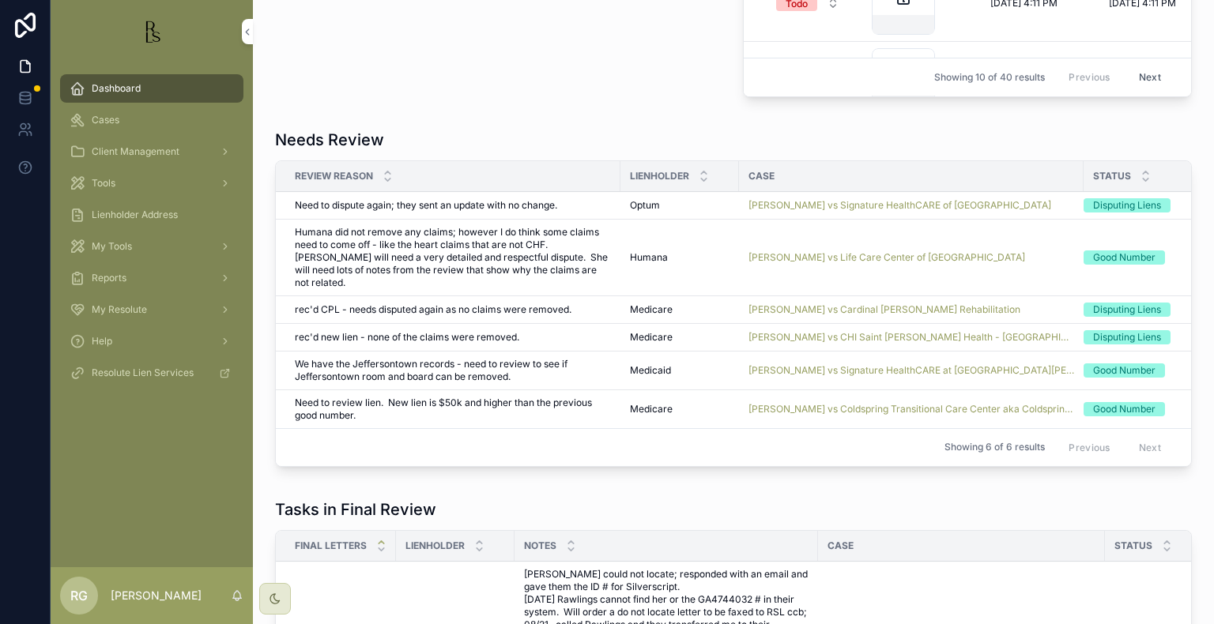
click at [0, 0] on span "Review Complete" at bounding box center [0, 0] width 0 height 0
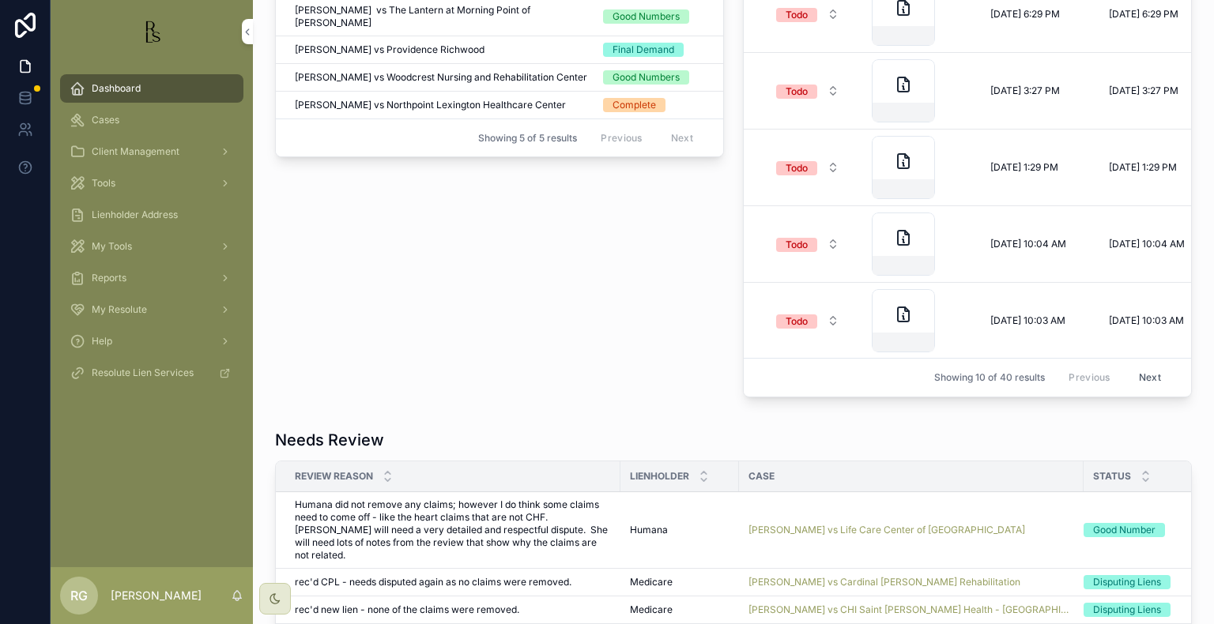
scroll to position [1093, 0]
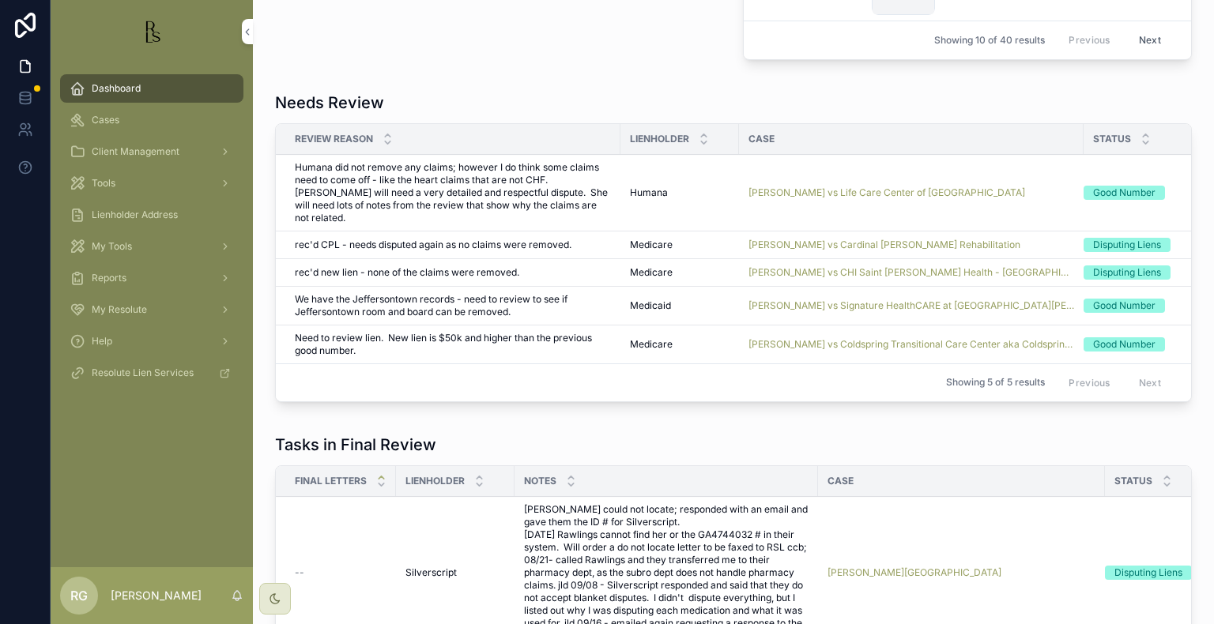
click at [126, 85] on span "Dashboard" at bounding box center [116, 88] width 49 height 13
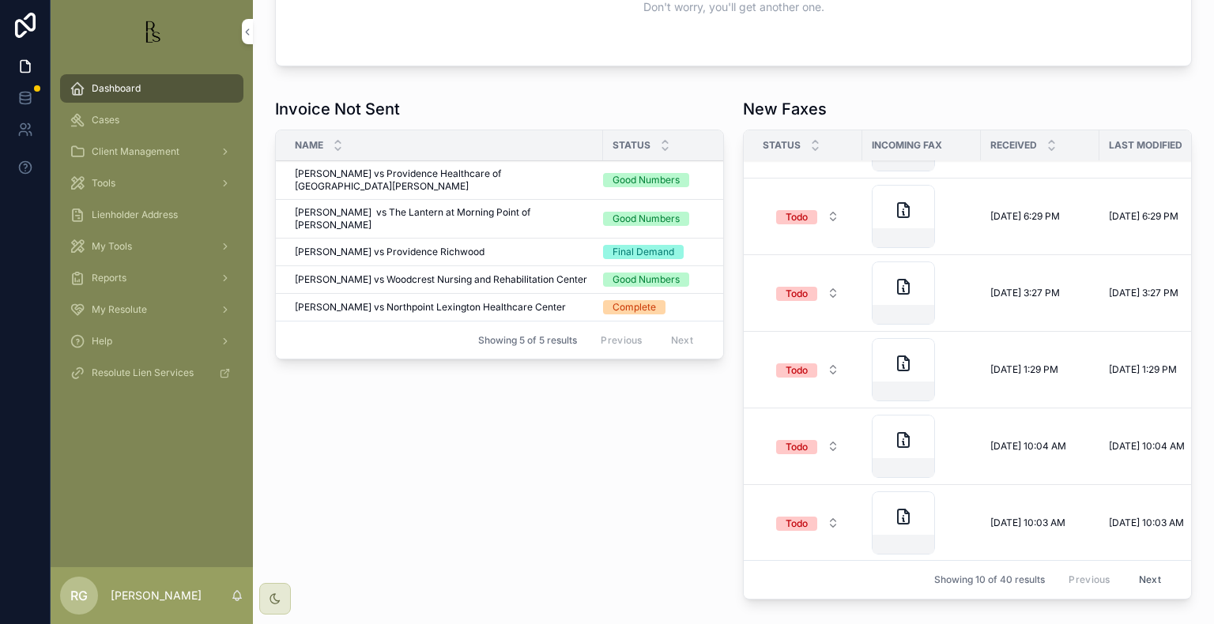
scroll to position [540, 0]
